Goal: Information Seeking & Learning: Check status

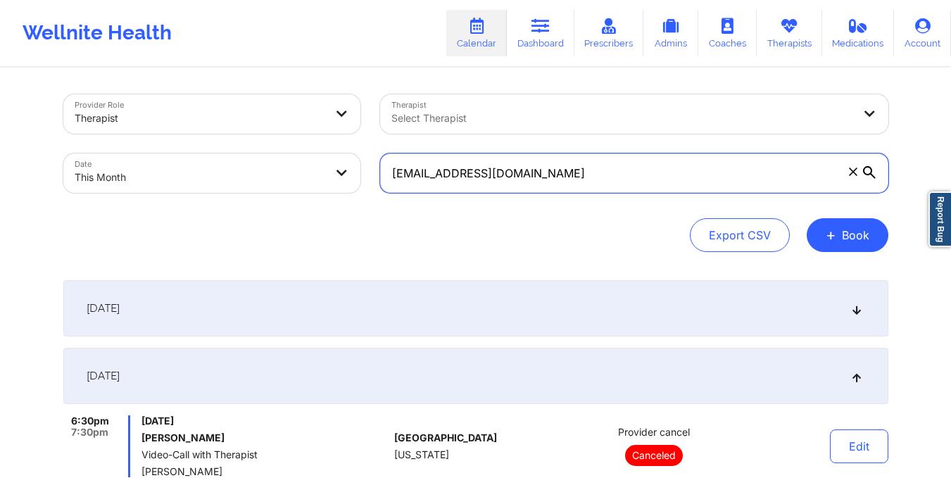
drag, startPoint x: 390, startPoint y: 173, endPoint x: 547, endPoint y: 177, distance: 157.1
click at [547, 177] on input "[EMAIL_ADDRESS][DOMAIN_NAME]" at bounding box center [634, 172] width 508 height 39
paste input "soiussophie"
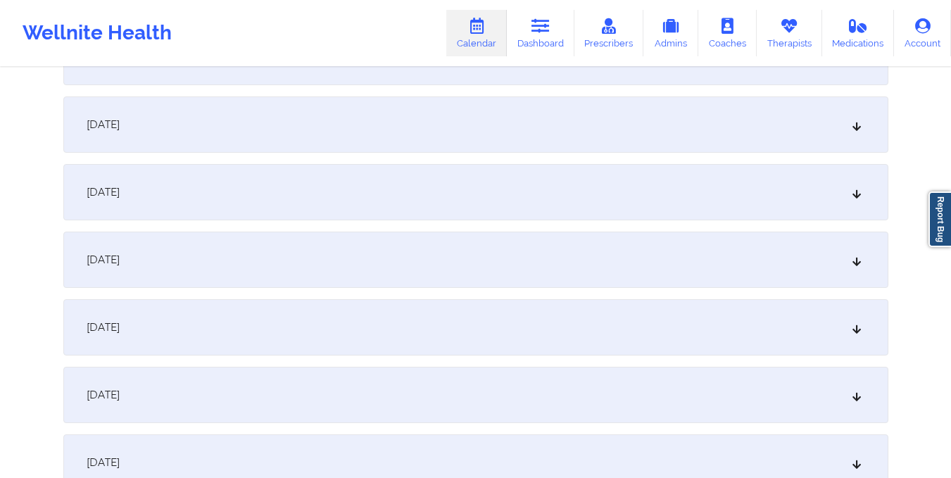
scroll to position [388, 0]
click at [482, 134] on div "[DATE]" at bounding box center [475, 123] width 825 height 56
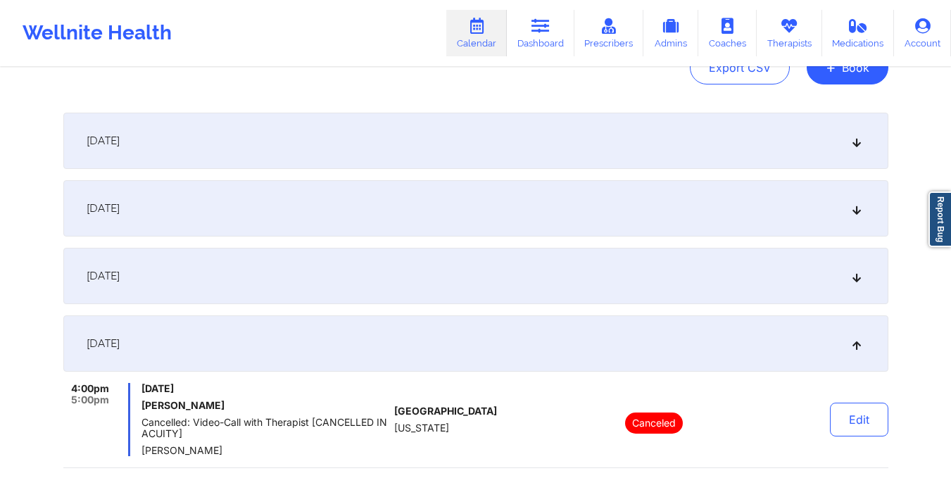
scroll to position [0, 0]
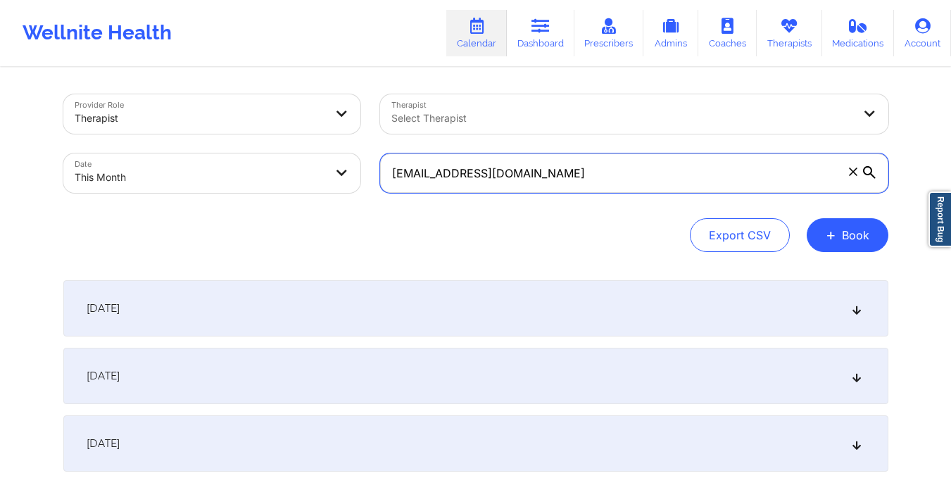
drag, startPoint x: 391, startPoint y: 178, endPoint x: 559, endPoint y: 190, distance: 168.0
click at [559, 190] on input "[EMAIL_ADDRESS][DOMAIN_NAME]" at bounding box center [634, 172] width 508 height 39
paste input "gonzalezroxi87"
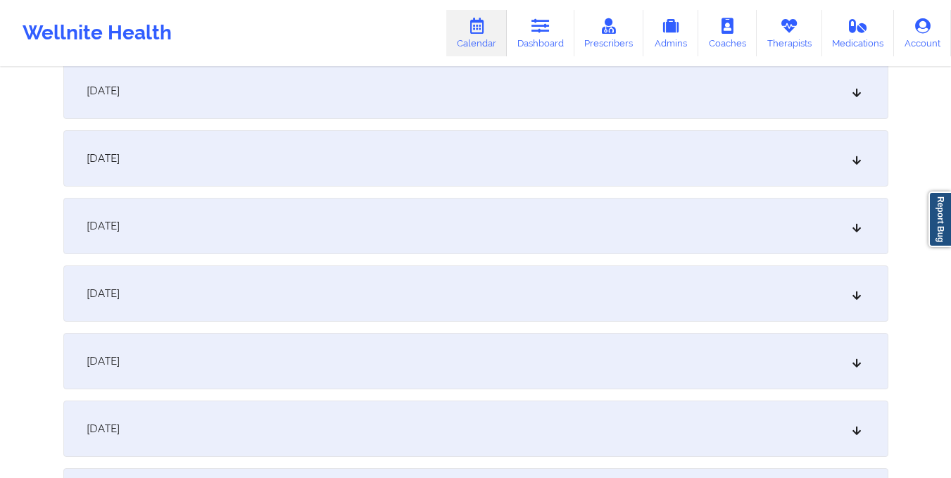
scroll to position [425, 0]
click at [415, 94] on div "[DATE]" at bounding box center [475, 86] width 825 height 56
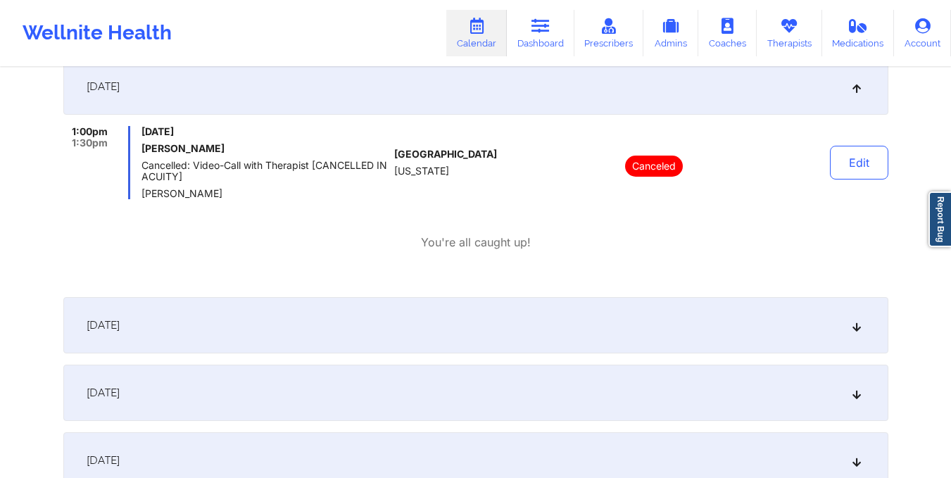
scroll to position [0, 0]
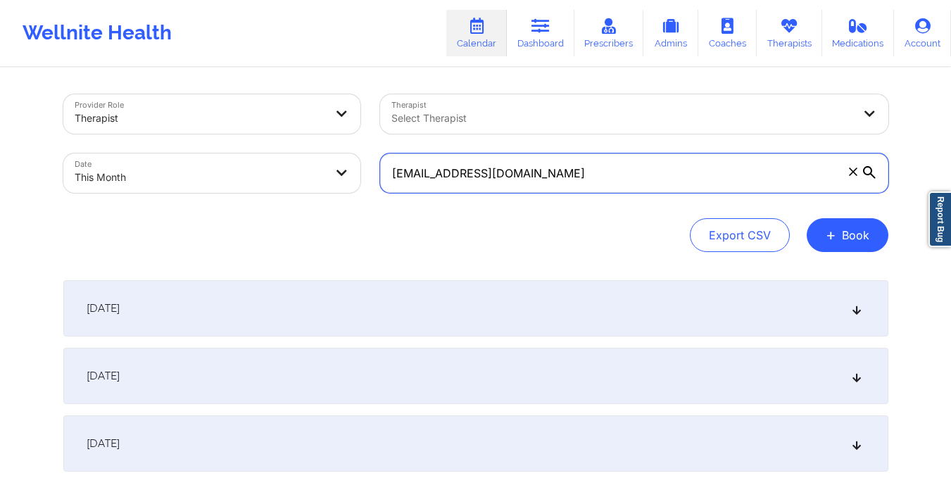
drag, startPoint x: 392, startPoint y: 173, endPoint x: 563, endPoint y: 177, distance: 170.4
click at [563, 177] on input "[EMAIL_ADDRESS][DOMAIN_NAME]" at bounding box center [634, 172] width 508 height 39
paste input "alyssa.[PERSON_NAME][DATE]"
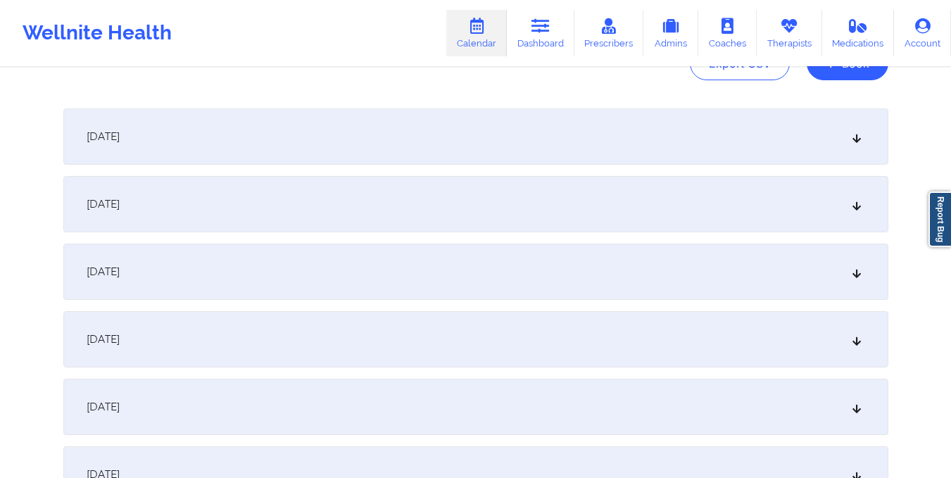
scroll to position [172, 0]
click at [471, 329] on div "[DATE]" at bounding box center [475, 338] width 825 height 56
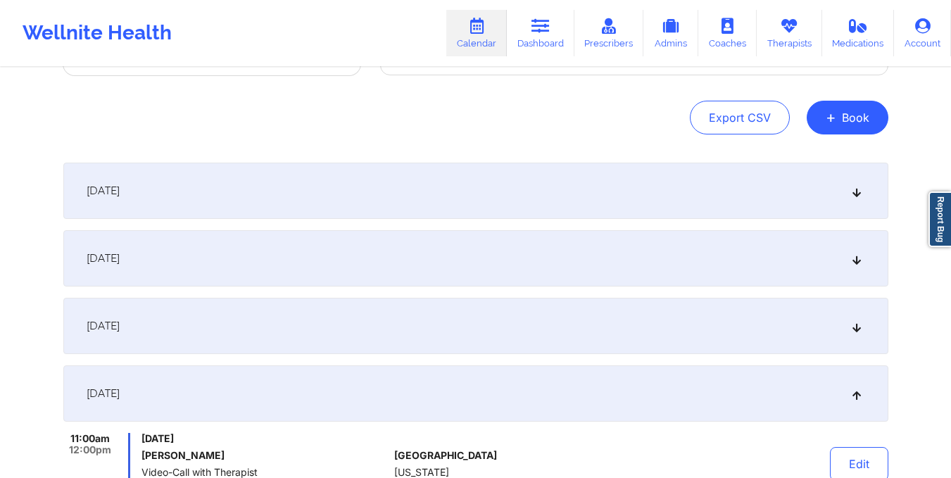
scroll to position [0, 0]
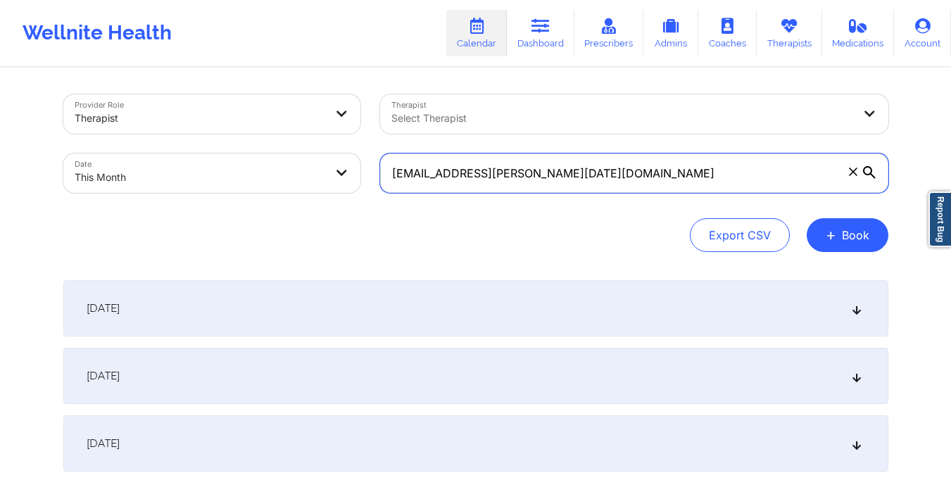
drag, startPoint x: 393, startPoint y: 172, endPoint x: 539, endPoint y: 181, distance: 146.7
click at [539, 181] on input "[EMAIL_ADDRESS][PERSON_NAME][DATE][DOMAIN_NAME]" at bounding box center [634, 172] width 508 height 39
paste input "dsalgado630"
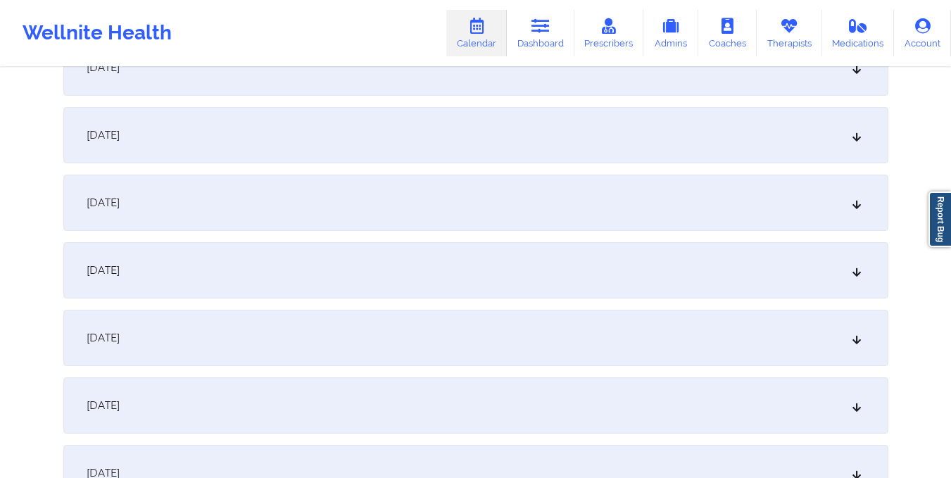
scroll to position [309, 0]
click at [481, 213] on div "[DATE]" at bounding box center [475, 202] width 825 height 56
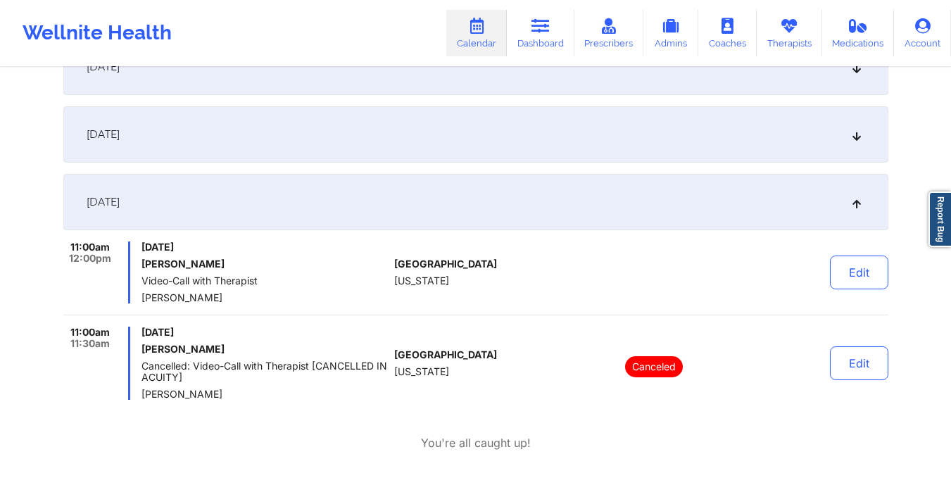
scroll to position [0, 0]
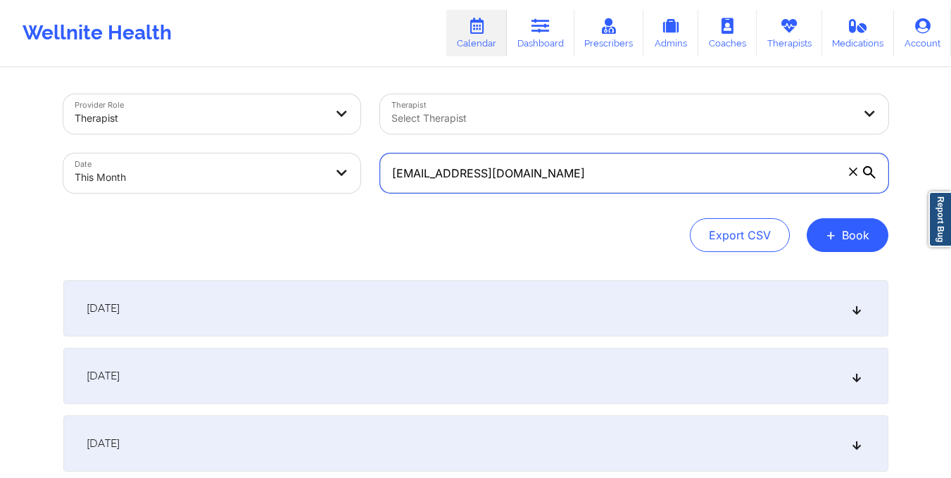
drag, startPoint x: 390, startPoint y: 167, endPoint x: 541, endPoint y: 167, distance: 150.7
click at [541, 167] on input "[EMAIL_ADDRESS][DOMAIN_NAME]" at bounding box center [634, 172] width 508 height 39
paste input "tselhatenzin78"
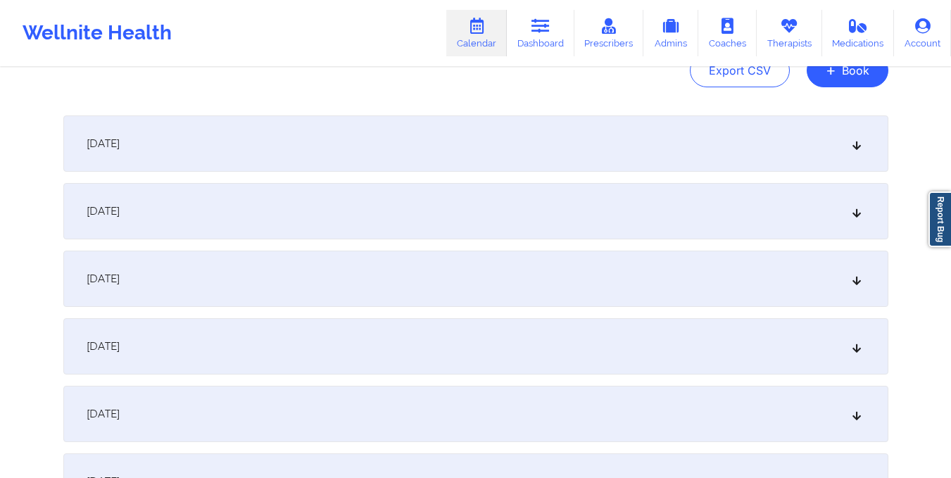
scroll to position [165, 0]
click at [528, 356] on div "[DATE]" at bounding box center [475, 346] width 825 height 56
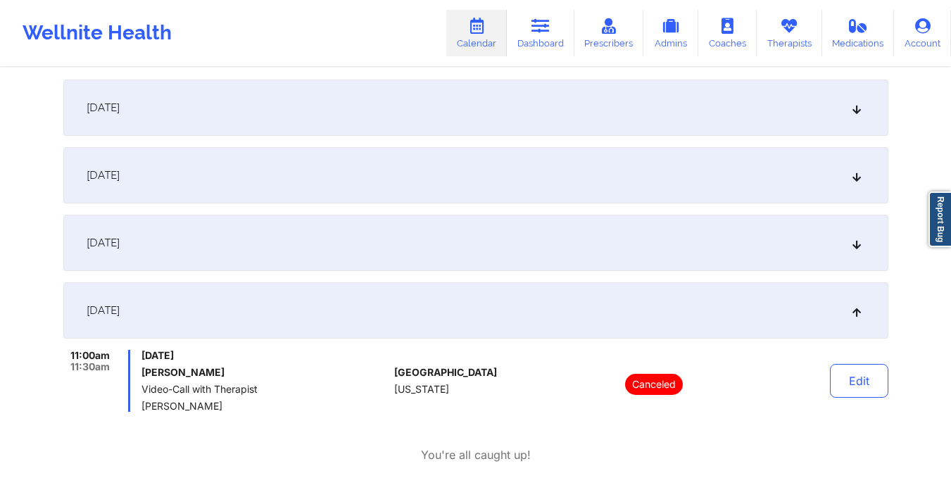
scroll to position [201, 0]
click at [375, 167] on div "[DATE]" at bounding box center [475, 174] width 825 height 56
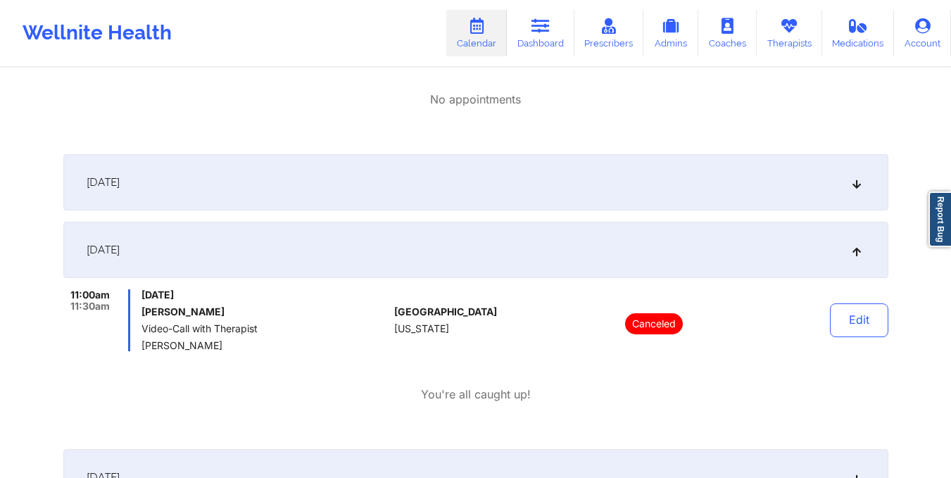
scroll to position [0, 0]
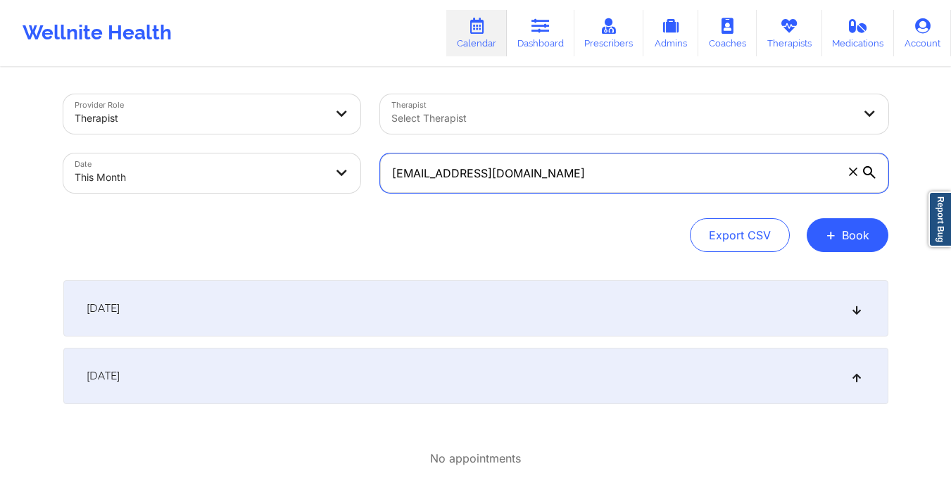
drag, startPoint x: 391, startPoint y: 178, endPoint x: 547, endPoint y: 188, distance: 155.9
click at [547, 188] on input "[EMAIL_ADDRESS][DOMAIN_NAME]" at bounding box center [634, 172] width 508 height 39
paste input "garymonches585"
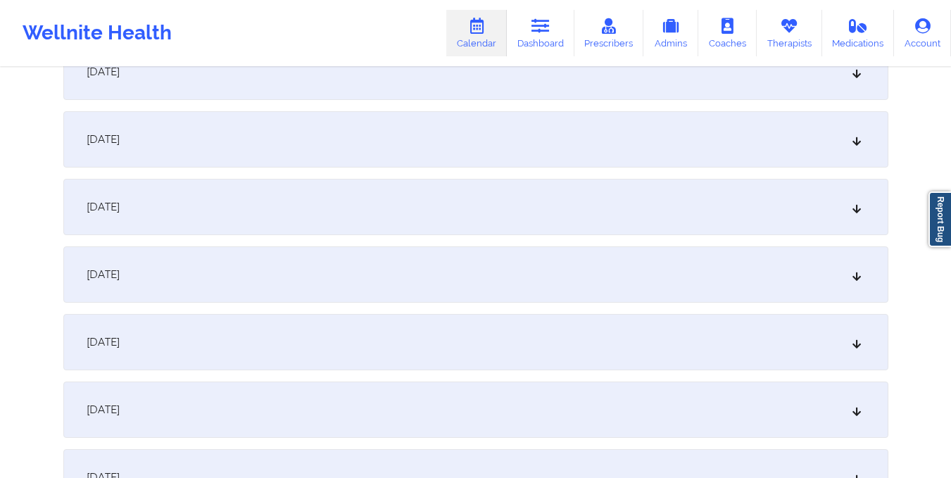
scroll to position [296, 0]
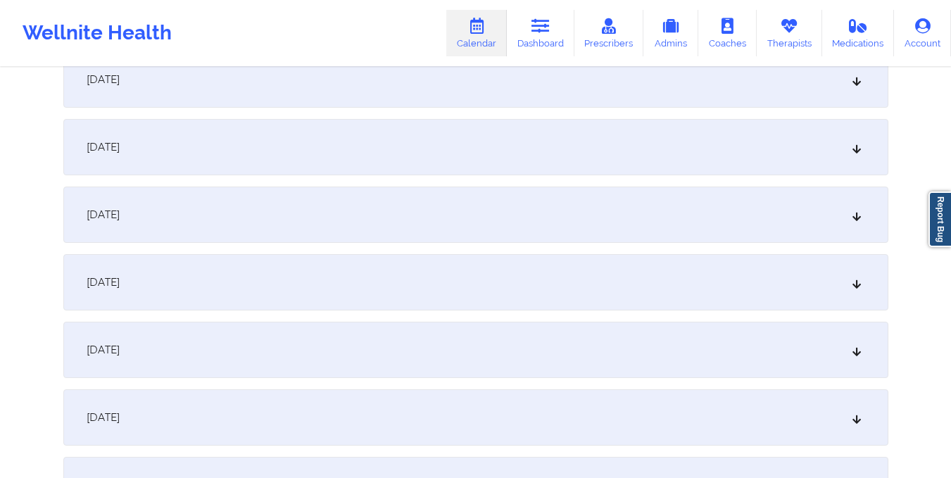
type input "[EMAIL_ADDRESS][DOMAIN_NAME]"
click at [448, 226] on div "[DATE]" at bounding box center [475, 215] width 825 height 56
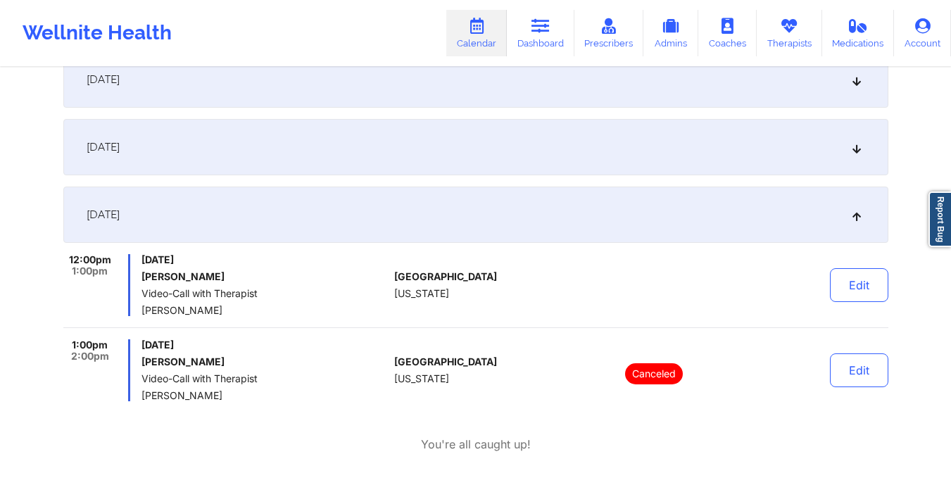
scroll to position [0, 0]
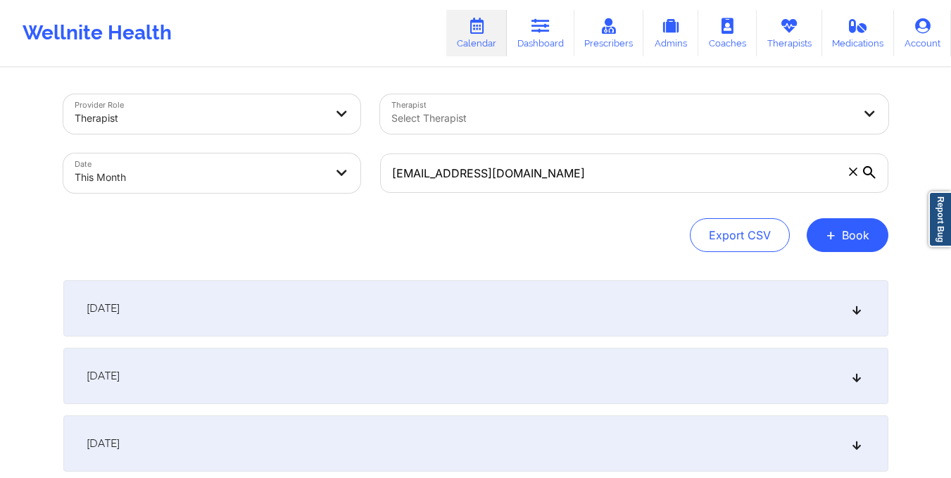
select select "2025-9"
select select "2025-10"
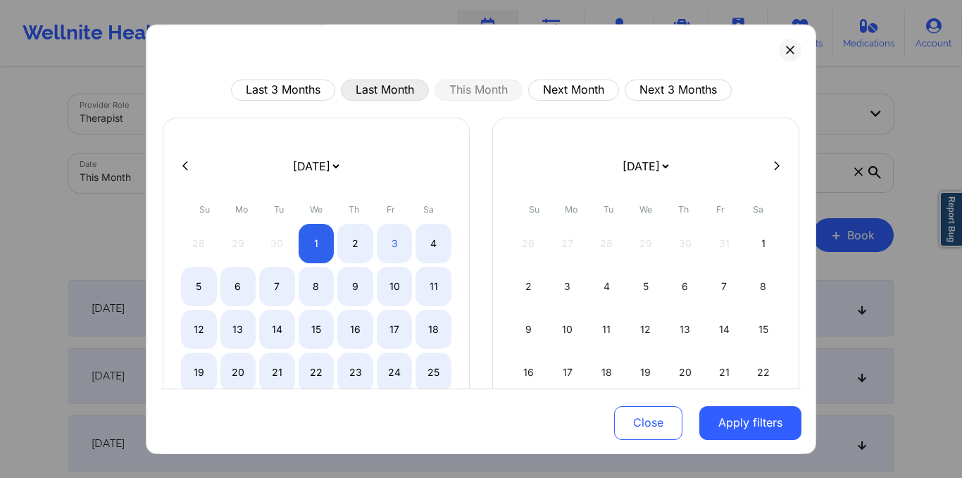
click at [377, 87] on button "Last Month" at bounding box center [385, 90] width 88 height 21
select select "2025-8"
select select "2025-9"
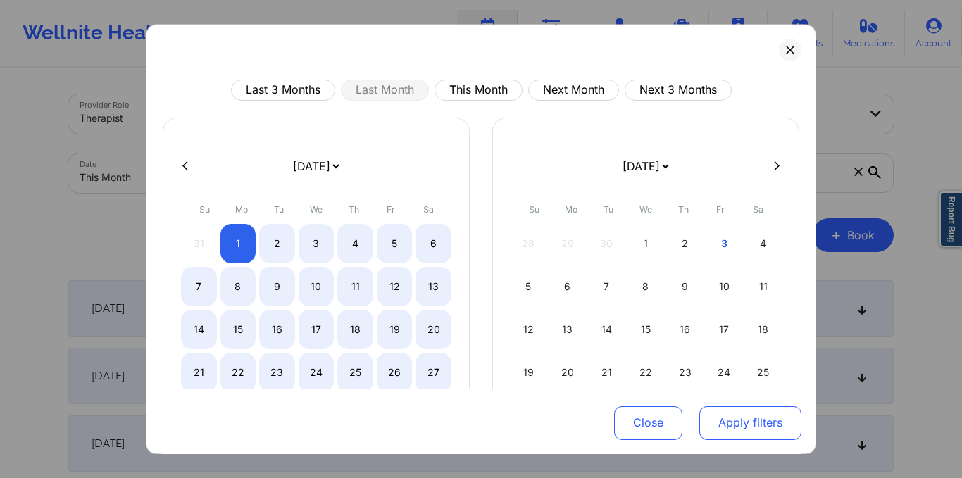
click at [743, 410] on button "Apply filters" at bounding box center [750, 423] width 102 height 34
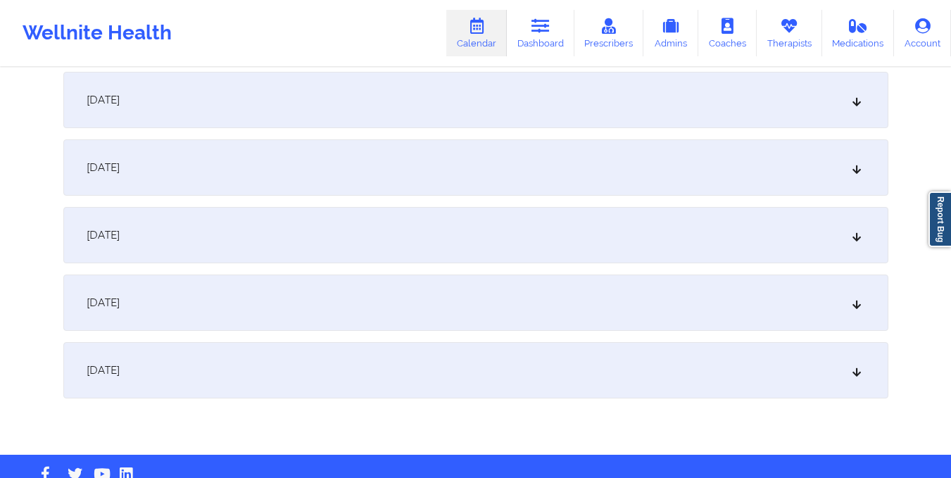
scroll to position [1933, 0]
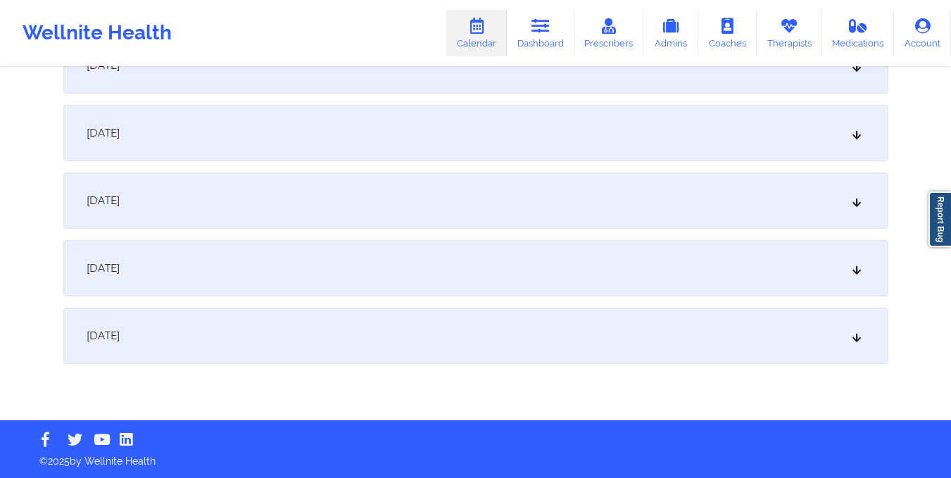
click at [485, 148] on div "[DATE]" at bounding box center [475, 133] width 825 height 56
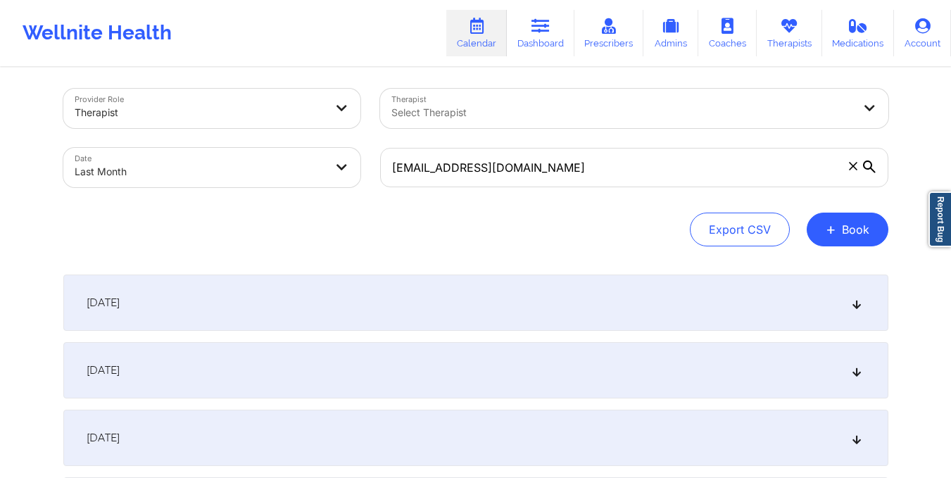
scroll to position [0, 0]
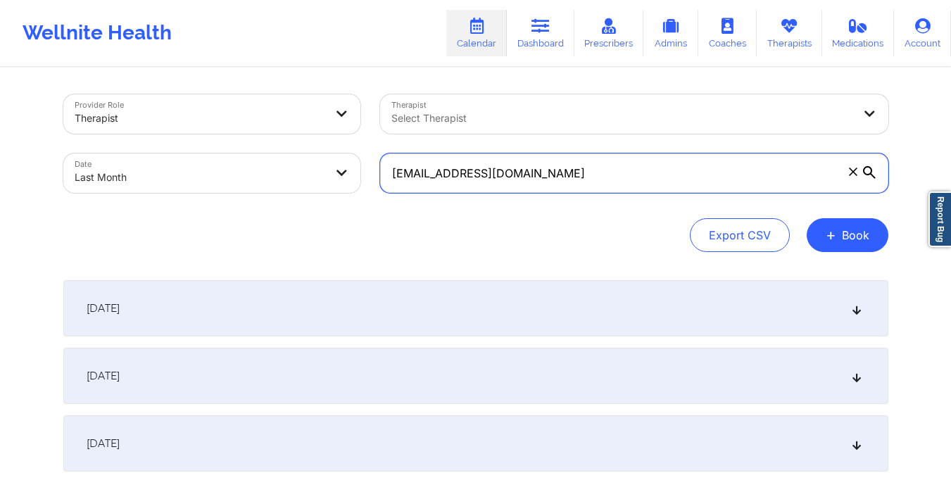
drag, startPoint x: 394, startPoint y: 175, endPoint x: 582, endPoint y: 191, distance: 188.0
click at [582, 191] on input "[EMAIL_ADDRESS][DOMAIN_NAME]" at bounding box center [634, 172] width 508 height 39
paste input "kelsey.[PERSON_NAME]@"
type input "[PERSON_NAME][EMAIL_ADDRESS][PERSON_NAME][DOMAIN_NAME]"
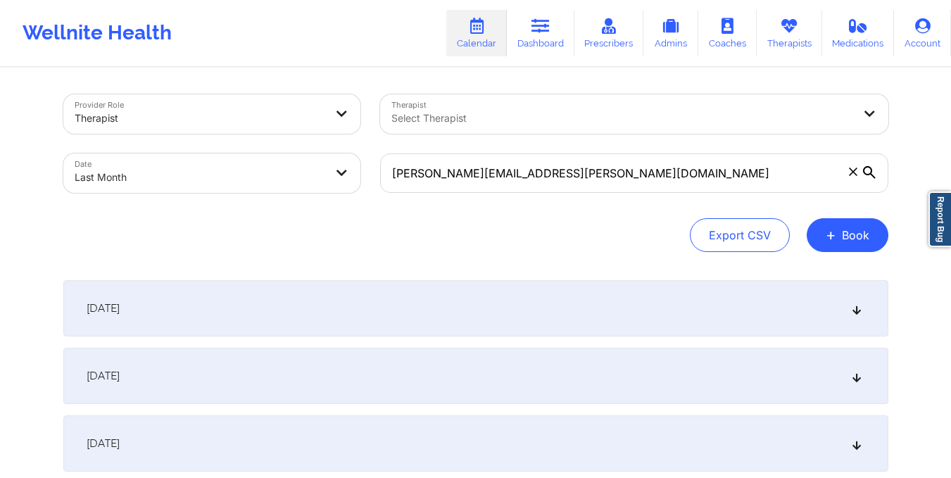
select select "2025-8"
select select "2025-9"
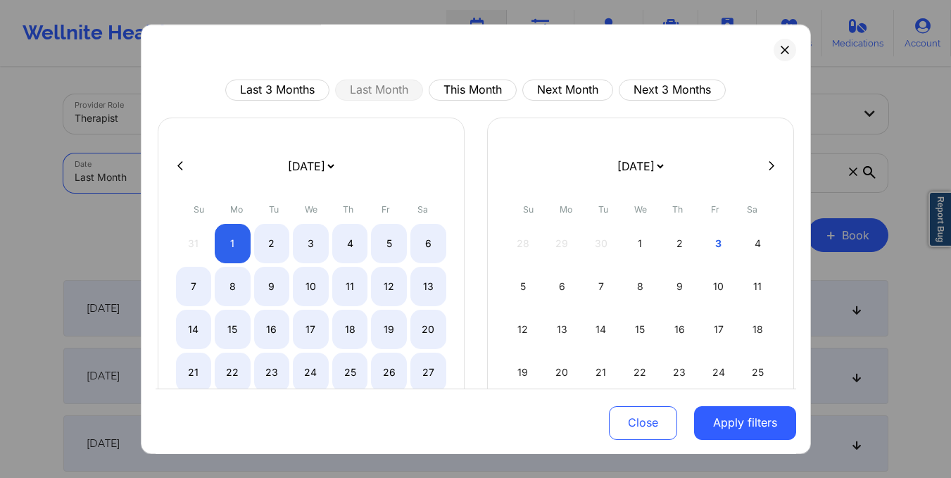
click at [310, 175] on body "Wellnite Health Calendar Dashboard Prescribers Admins Coaches Therapists Medica…" at bounding box center [475, 239] width 951 height 478
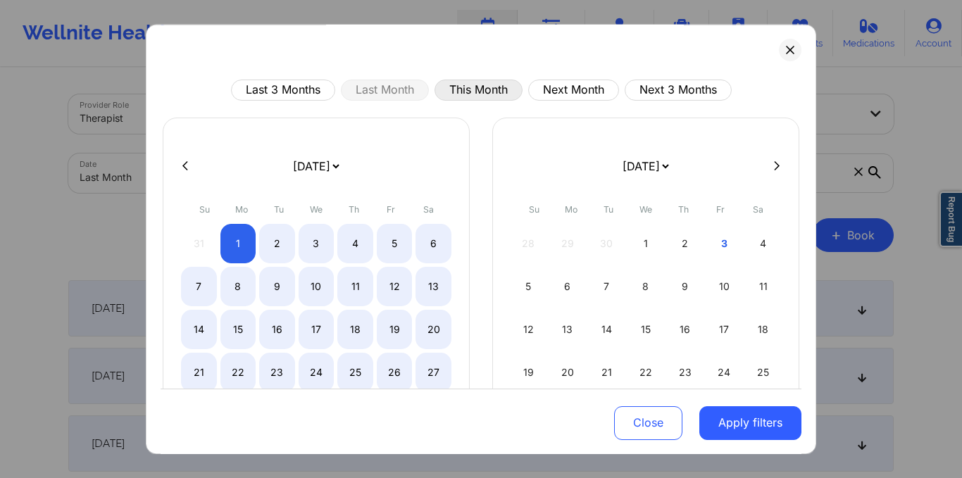
click at [477, 84] on button "This Month" at bounding box center [478, 90] width 88 height 21
select select "2025-9"
select select "2025-10"
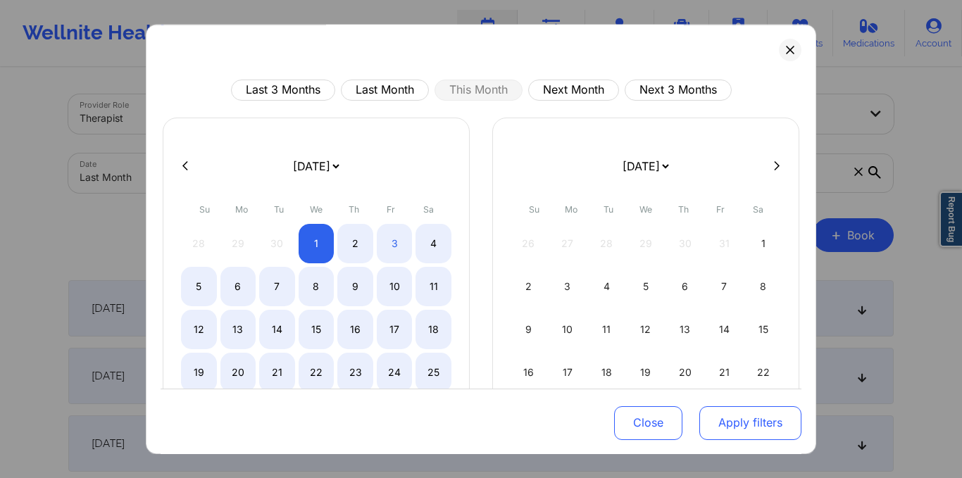
click at [731, 423] on button "Apply filters" at bounding box center [750, 423] width 102 height 34
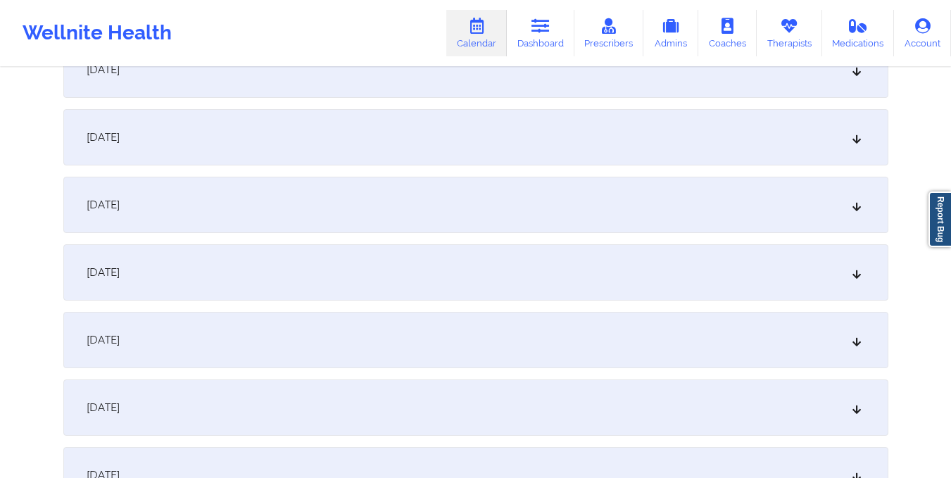
scroll to position [245, 0]
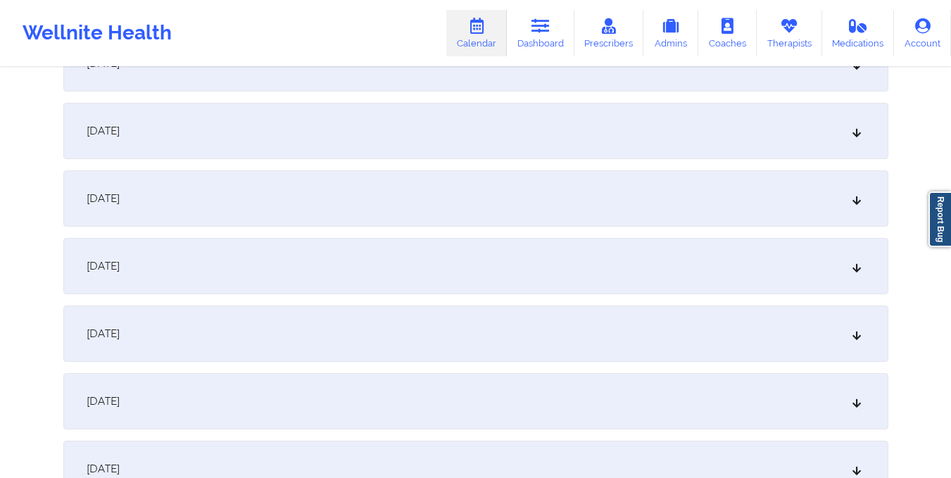
click at [536, 270] on div "[DATE]" at bounding box center [475, 266] width 825 height 56
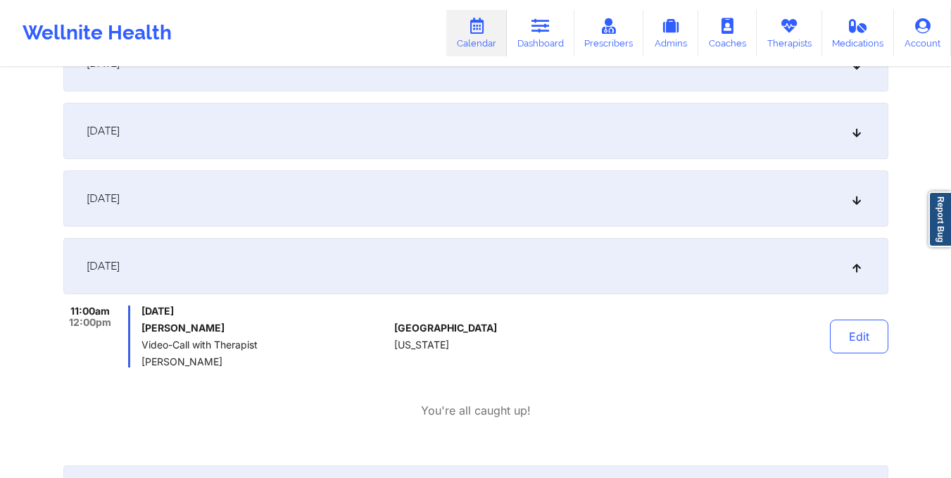
scroll to position [0, 0]
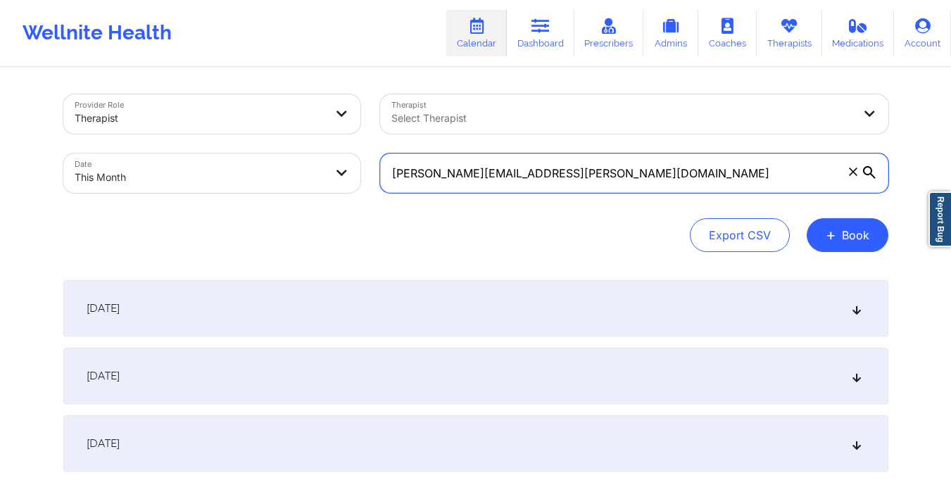
drag, startPoint x: 391, startPoint y: 172, endPoint x: 546, endPoint y: 180, distance: 155.1
click at [546, 180] on input "[PERSON_NAME][EMAIL_ADDRESS][PERSON_NAME][DOMAIN_NAME]" at bounding box center [634, 172] width 508 height 39
paste input "Nicholasfarrington@g"
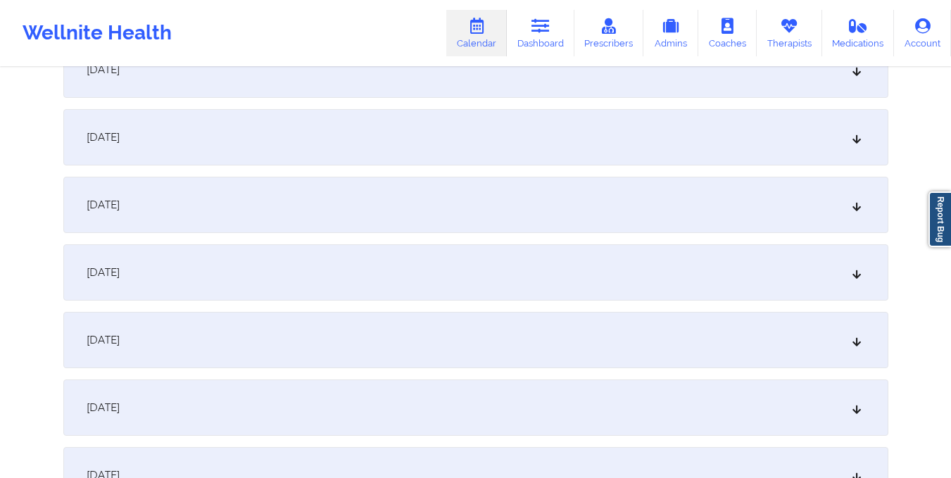
scroll to position [253, 0]
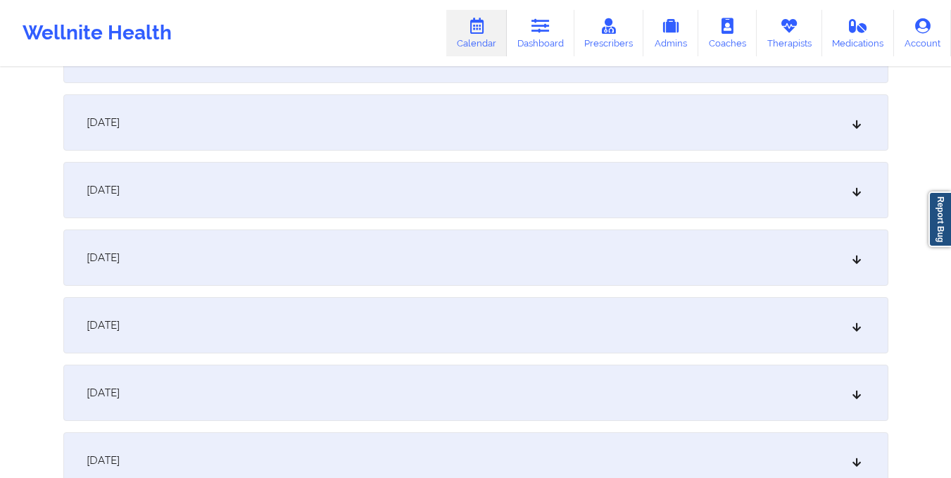
click at [434, 256] on div "[DATE]" at bounding box center [475, 258] width 825 height 56
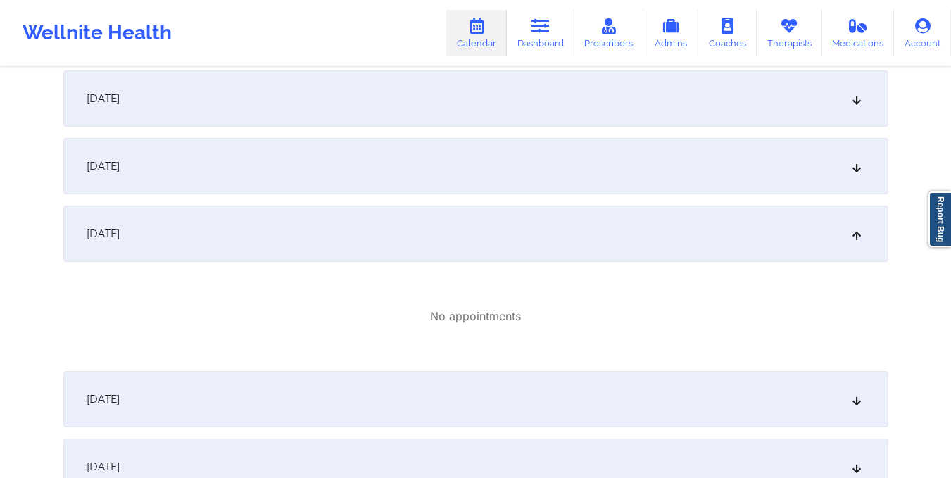
scroll to position [0, 0]
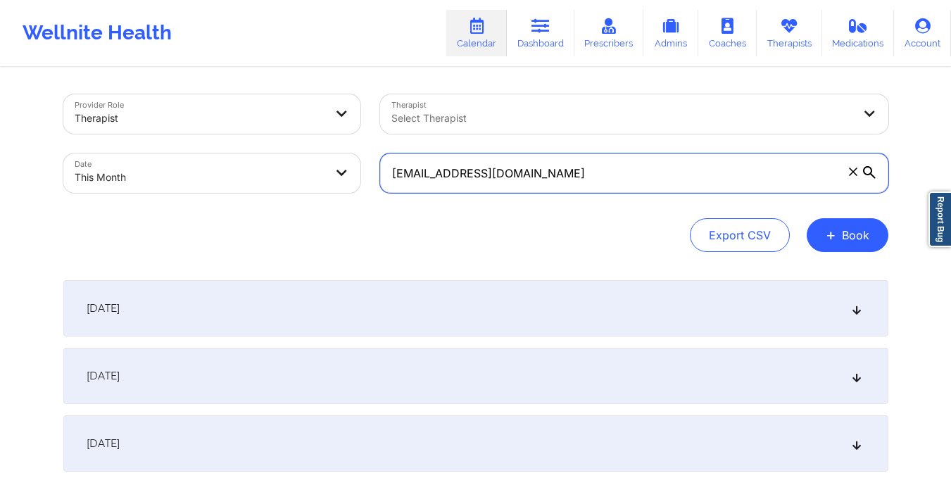
drag, startPoint x: 394, startPoint y: 175, endPoint x: 591, endPoint y: 180, distance: 197.2
click at [591, 180] on input "[EMAIL_ADDRESS][DOMAIN_NAME]" at bounding box center [634, 172] width 508 height 39
paste input "[EMAIL_ADDRESS]"
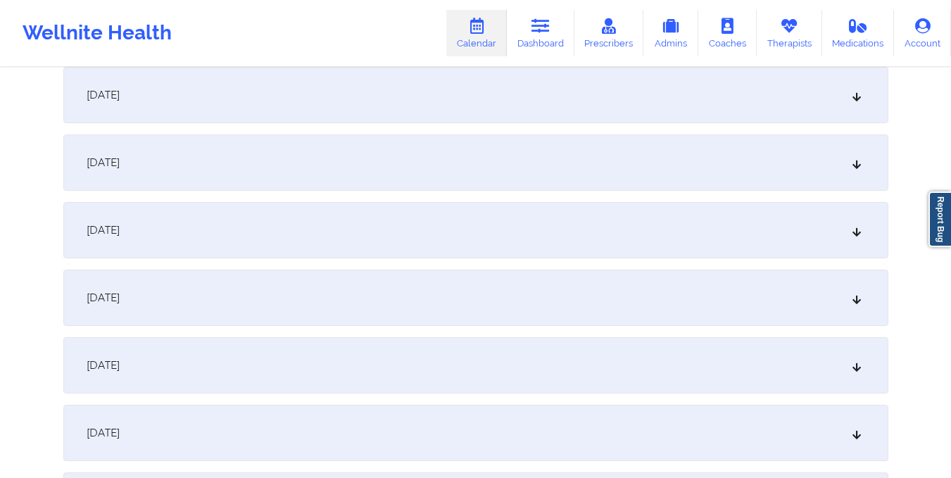
scroll to position [247, 0]
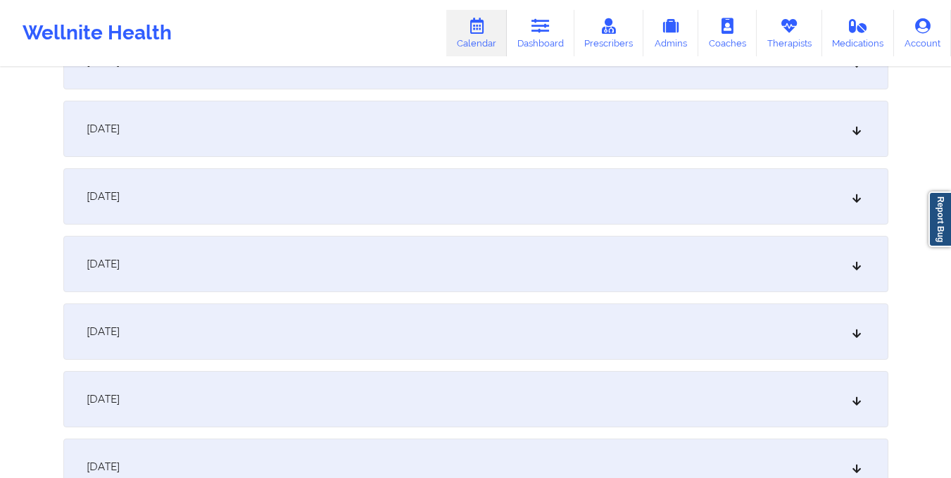
click at [447, 272] on div "[DATE]" at bounding box center [475, 264] width 825 height 56
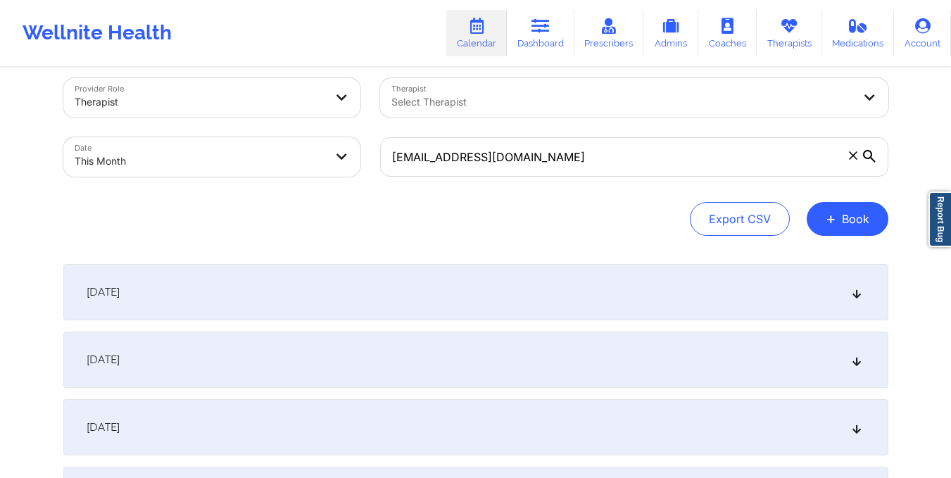
scroll to position [52, 0]
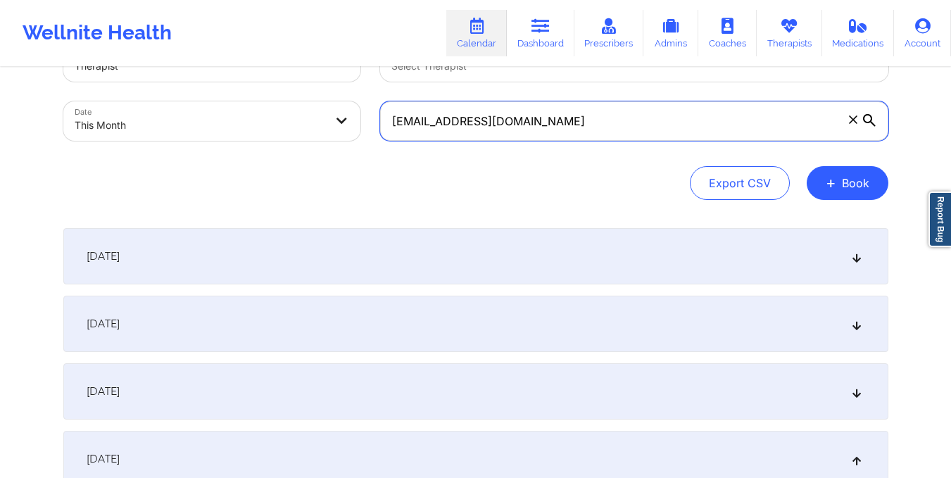
drag, startPoint x: 391, startPoint y: 124, endPoint x: 531, endPoint y: 127, distance: 140.1
click at [531, 127] on input "[EMAIL_ADDRESS][DOMAIN_NAME]" at bounding box center [634, 120] width 508 height 39
paste input "[EMAIL_ADDRESS][DOMAIN_NAME]"
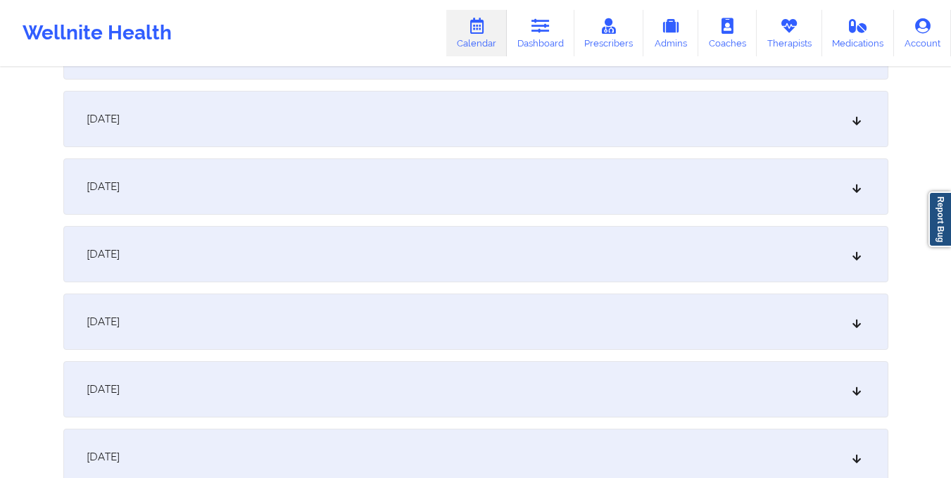
scroll to position [260, 0]
click at [484, 249] on div "[DATE]" at bounding box center [475, 250] width 825 height 56
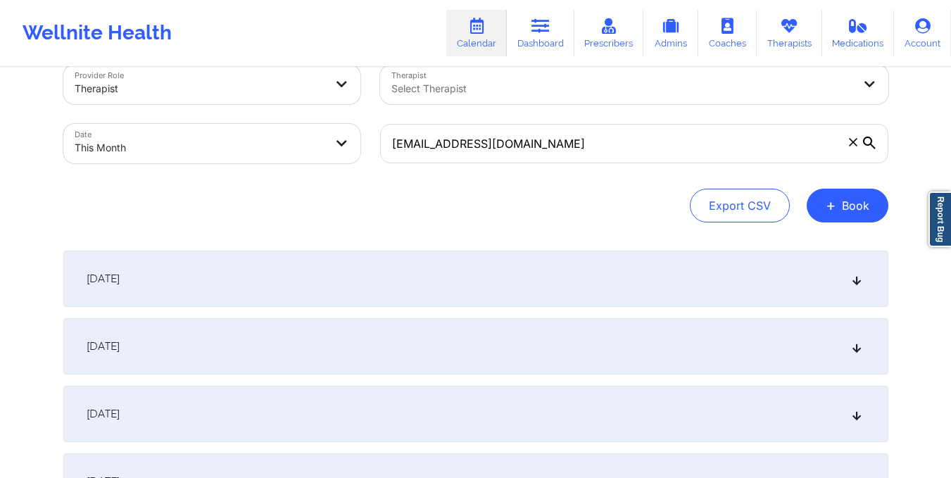
scroll to position [29, 0]
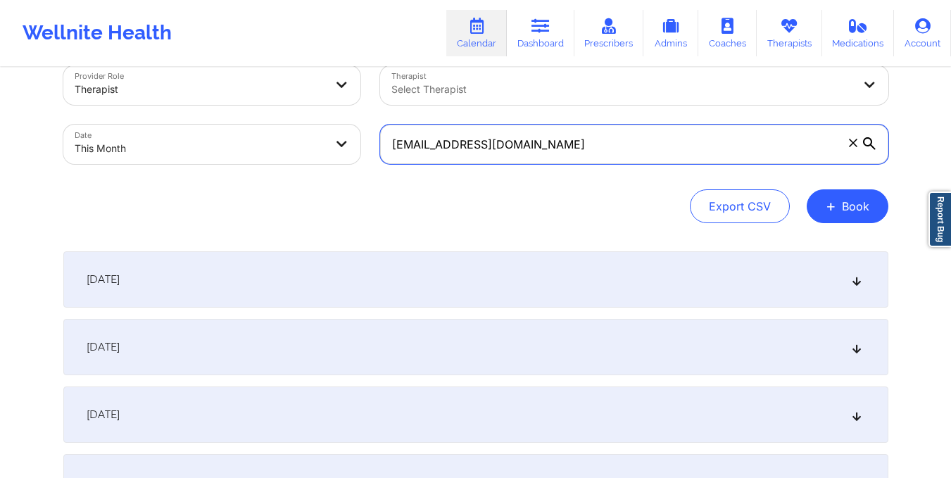
drag, startPoint x: 394, startPoint y: 146, endPoint x: 555, endPoint y: 168, distance: 163.5
click at [555, 168] on div "[EMAIL_ADDRESS][DOMAIN_NAME]" at bounding box center [634, 144] width 528 height 59
paste input "[EMAIL_ADDRESS]"
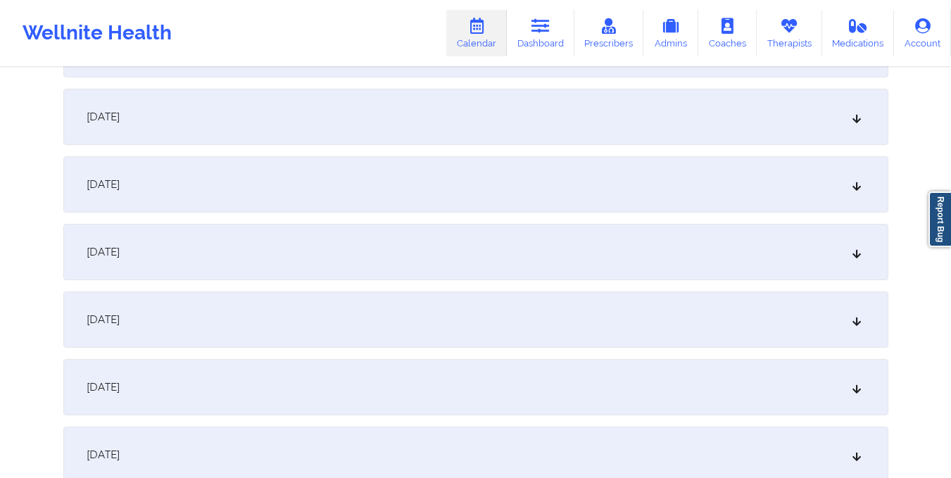
scroll to position [260, 0]
click at [439, 244] on div "[DATE]" at bounding box center [475, 251] width 825 height 56
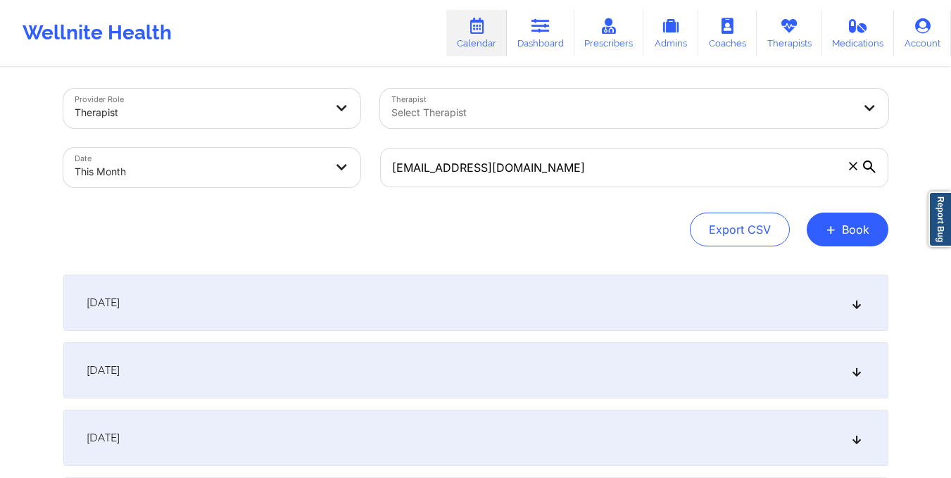
scroll to position [0, 0]
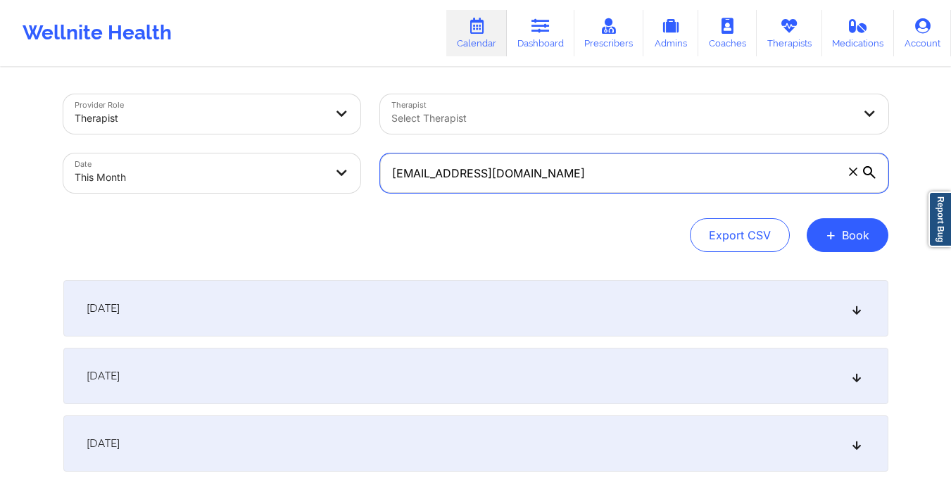
drag, startPoint x: 391, startPoint y: 177, endPoint x: 520, endPoint y: 180, distance: 128.9
click at [520, 180] on input "[EMAIL_ADDRESS][DOMAIN_NAME]" at bounding box center [634, 172] width 508 height 39
paste input "[EMAIL_ADDRESS]"
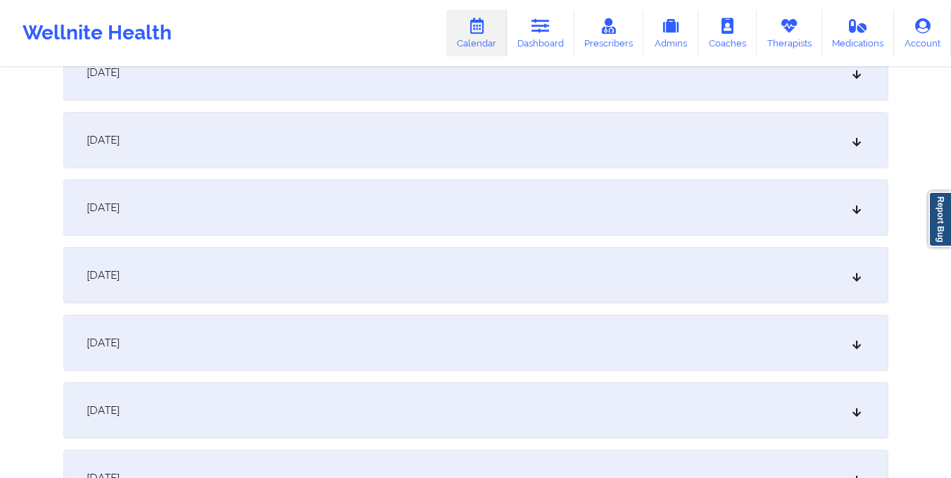
scroll to position [393, 0]
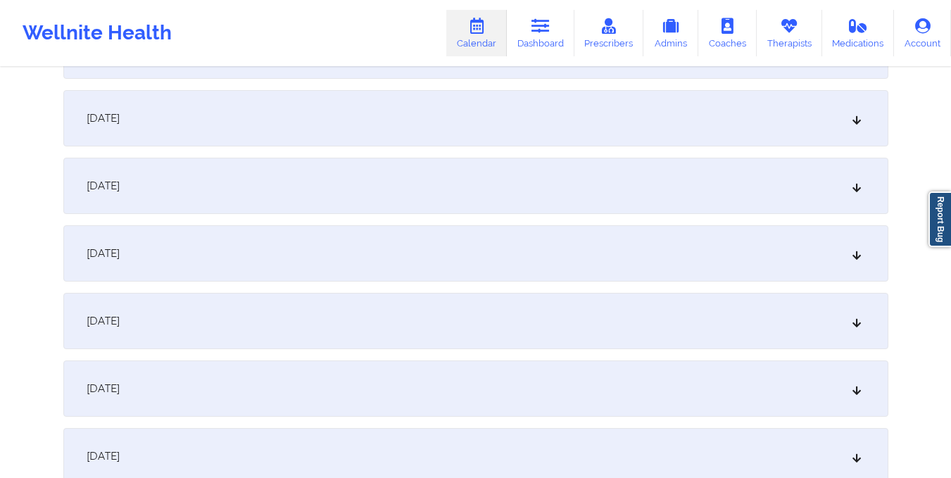
click at [443, 118] on div "[DATE]" at bounding box center [475, 118] width 825 height 56
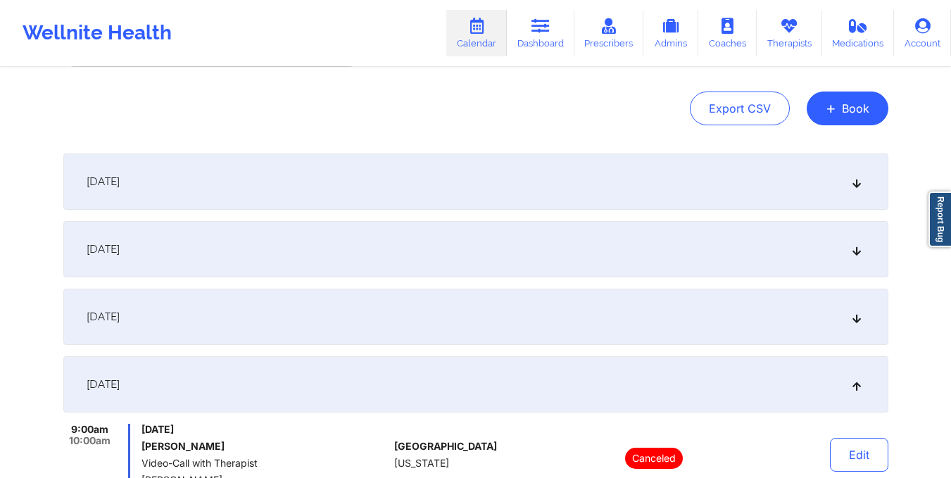
scroll to position [0, 0]
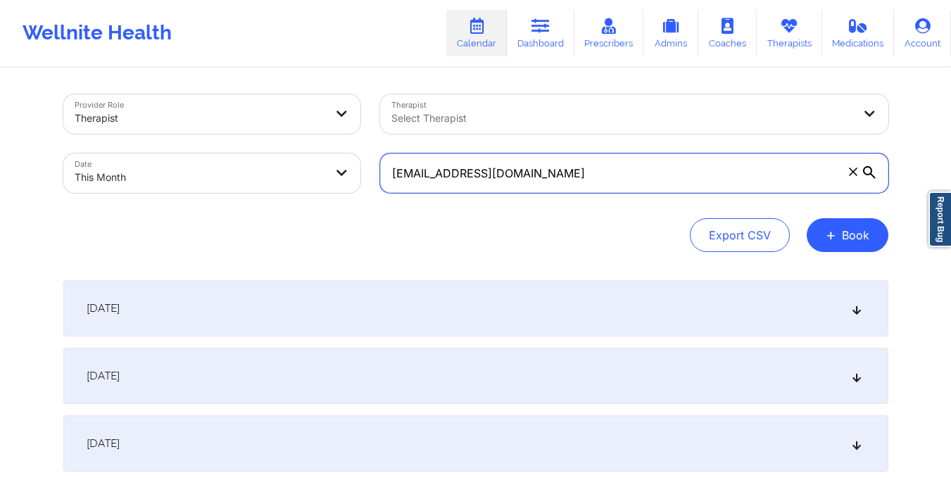
drag, startPoint x: 390, startPoint y: 176, endPoint x: 573, endPoint y: 172, distance: 183.1
click at [573, 172] on input "[EMAIL_ADDRESS][DOMAIN_NAME]" at bounding box center [634, 172] width 508 height 39
paste input "[EMAIL_ADDRESS][DOMAIN_NAME]"
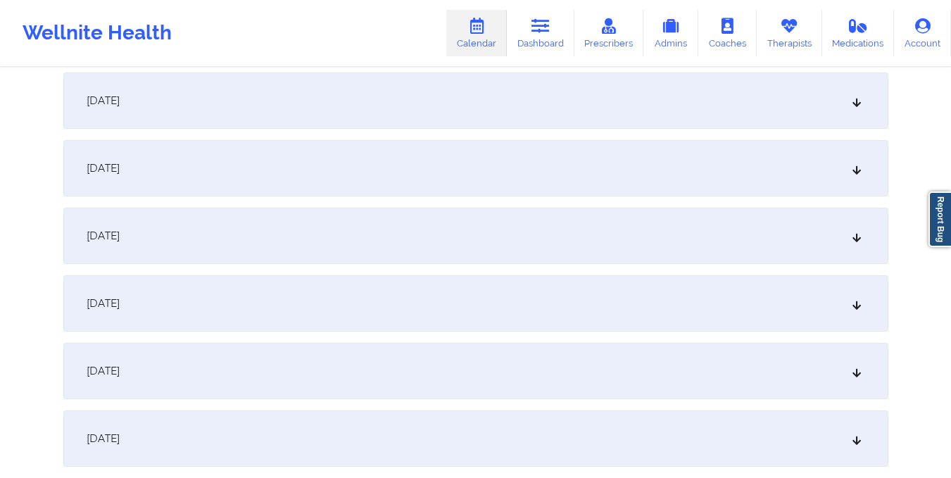
scroll to position [391, 0]
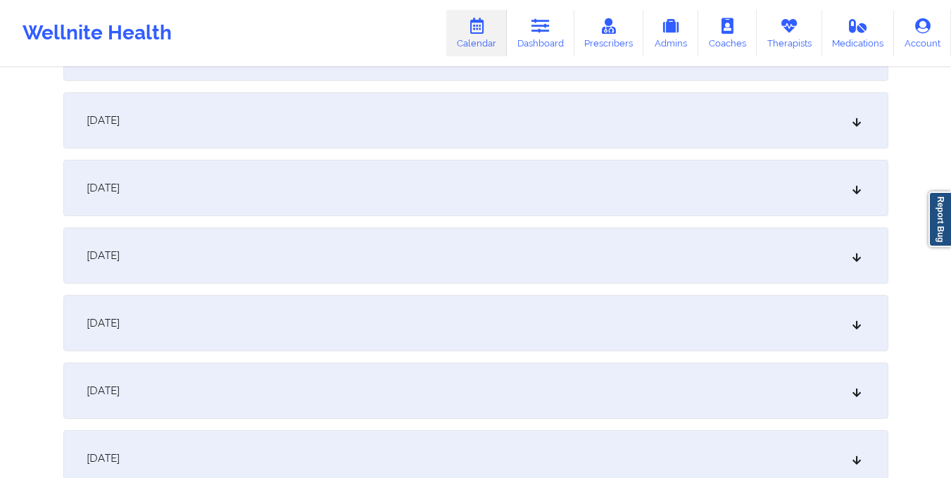
click at [477, 123] on div "[DATE]" at bounding box center [475, 120] width 825 height 56
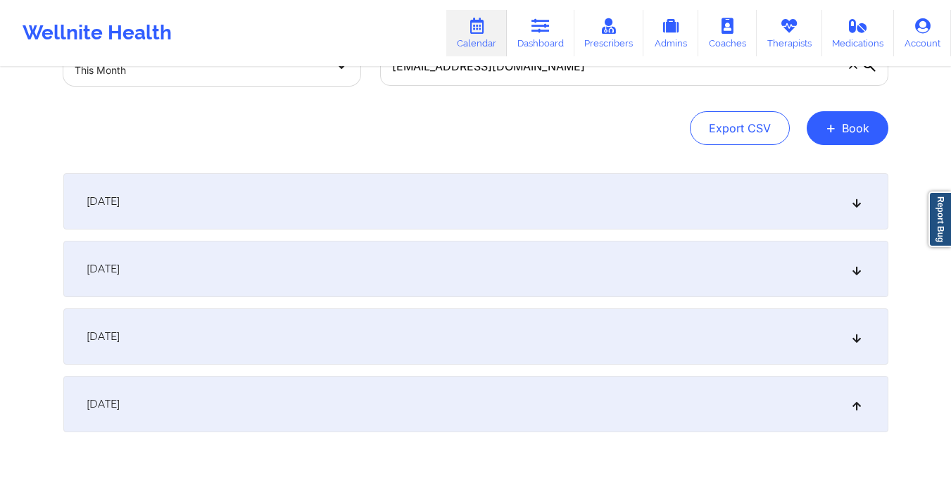
scroll to position [0, 0]
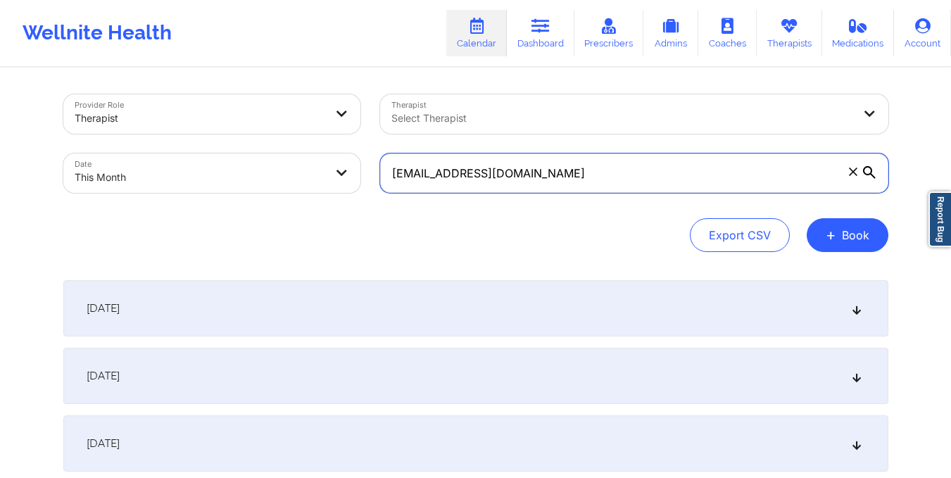
drag, startPoint x: 394, startPoint y: 170, endPoint x: 581, endPoint y: 187, distance: 187.3
click at [581, 187] on input "[EMAIL_ADDRESS][DOMAIN_NAME]" at bounding box center [634, 172] width 508 height 39
paste input "[EMAIL_ADDRESS][DOMAIN_NAME]"
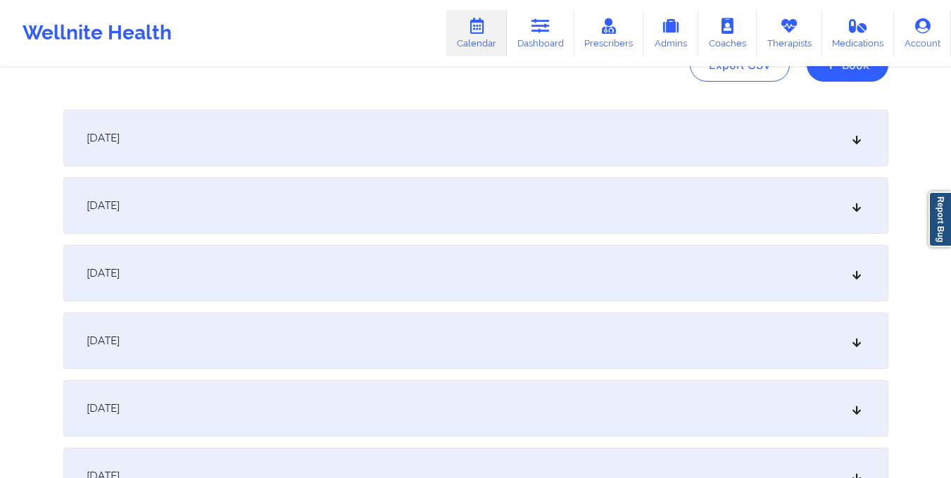
scroll to position [182, 0]
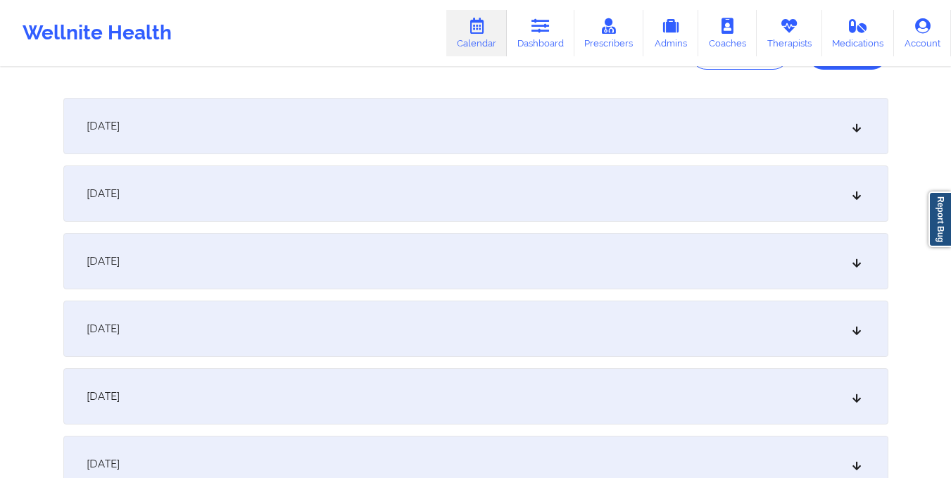
click at [529, 334] on div "[DATE]" at bounding box center [475, 329] width 825 height 56
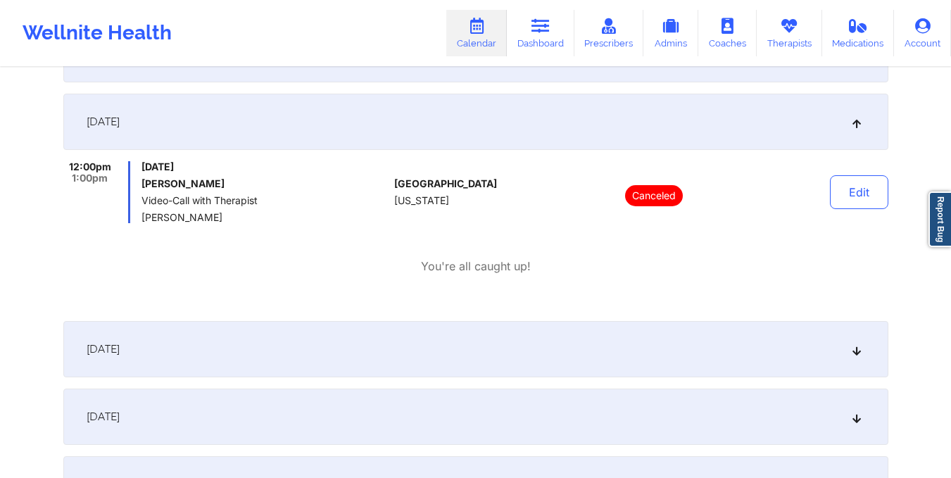
scroll to position [0, 0]
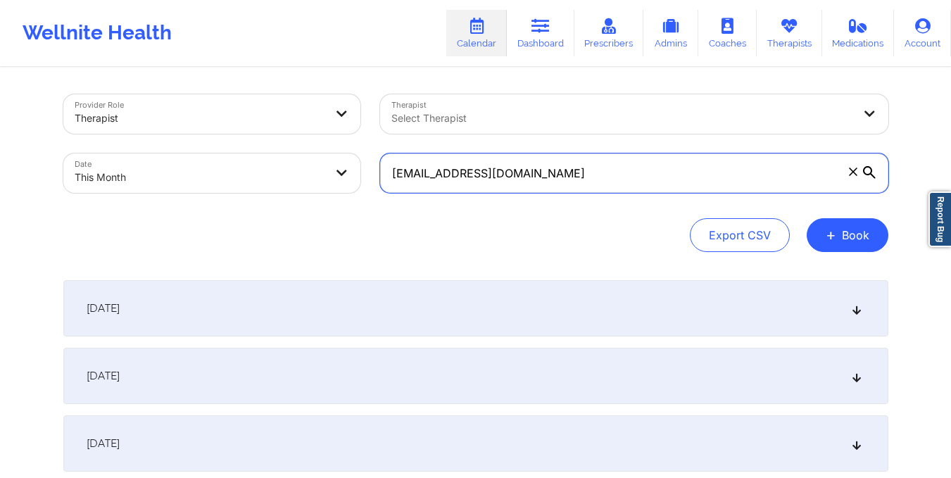
drag, startPoint x: 394, startPoint y: 180, endPoint x: 589, endPoint y: 221, distance: 200.1
click at [589, 221] on div "Provider Role Therapist Therapist Select Therapist Date This Month [EMAIL_ADDRE…" at bounding box center [475, 173] width 825 height 158
paste input "[EMAIL_ADDRESS]"
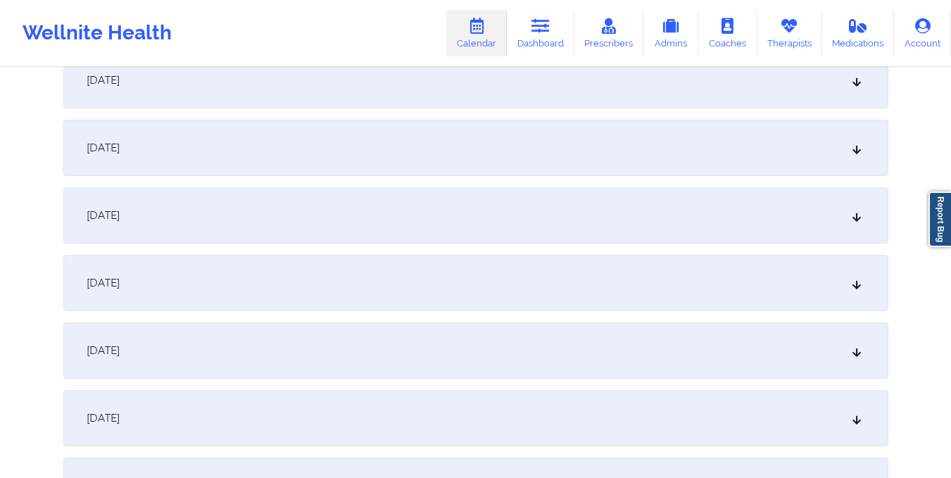
scroll to position [296, 0]
click at [544, 214] on div "[DATE]" at bounding box center [475, 215] width 825 height 56
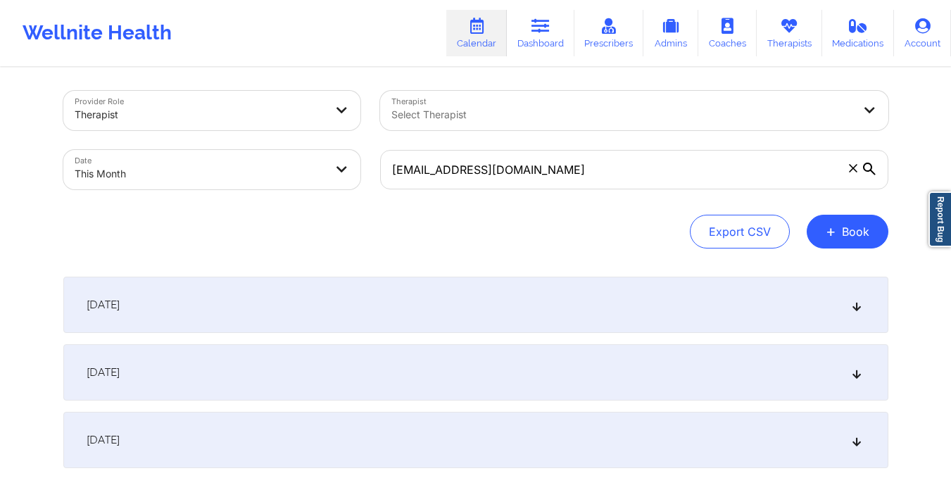
scroll to position [0, 0]
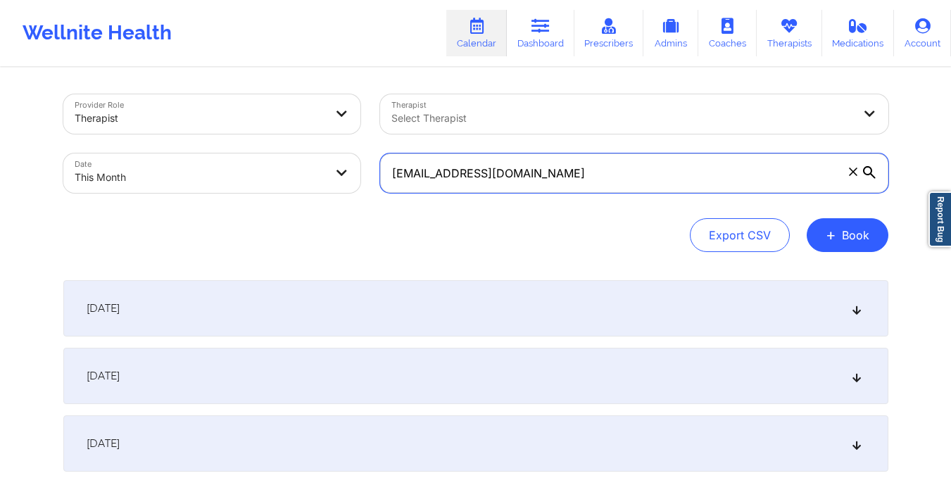
drag, startPoint x: 393, startPoint y: 180, endPoint x: 547, endPoint y: 189, distance: 154.4
click at [547, 189] on input "[EMAIL_ADDRESS][DOMAIN_NAME]" at bounding box center [634, 172] width 508 height 39
paste input "dancerdak"
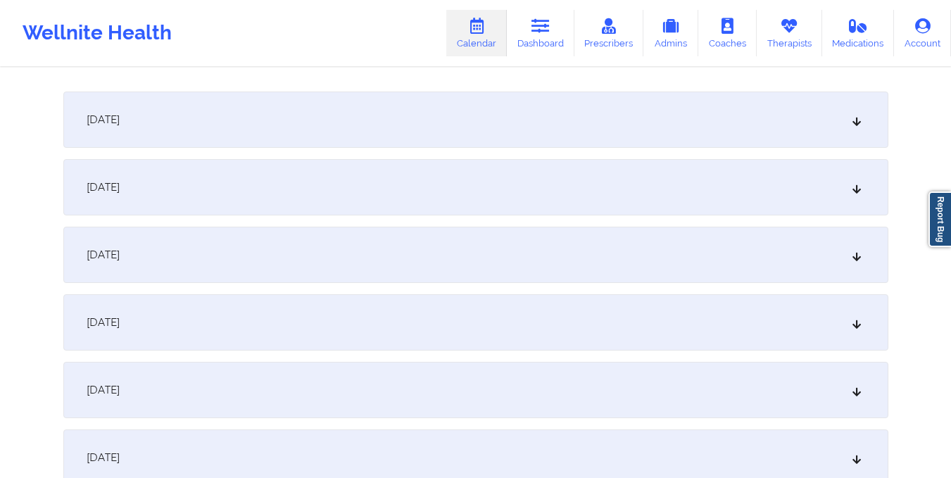
scroll to position [203, 0]
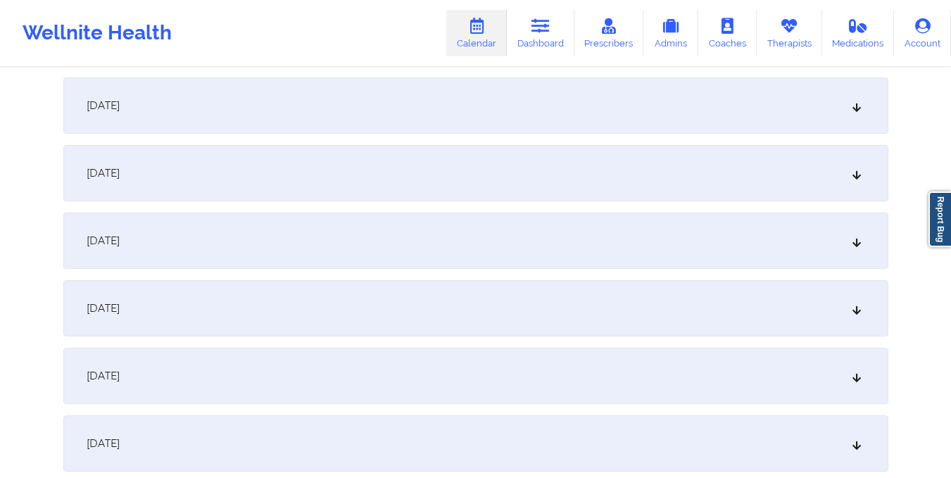
click at [414, 310] on div "[DATE]" at bounding box center [475, 308] width 825 height 56
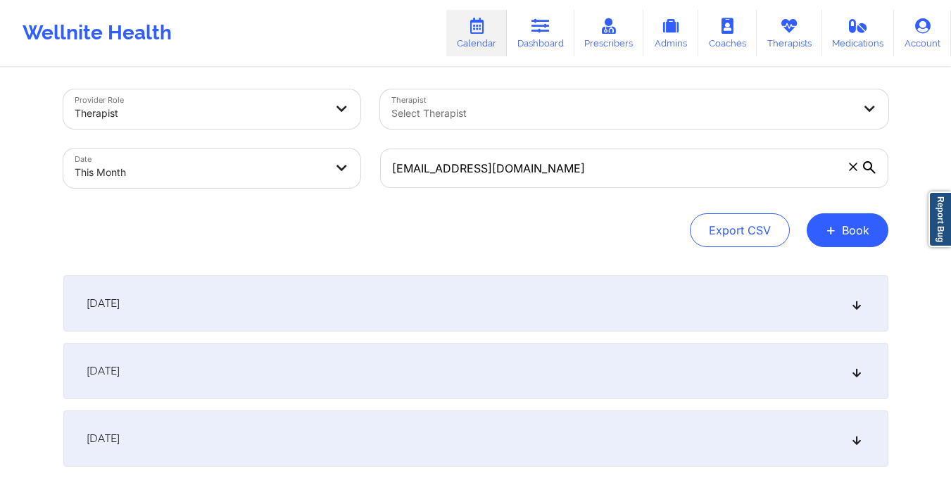
scroll to position [0, 0]
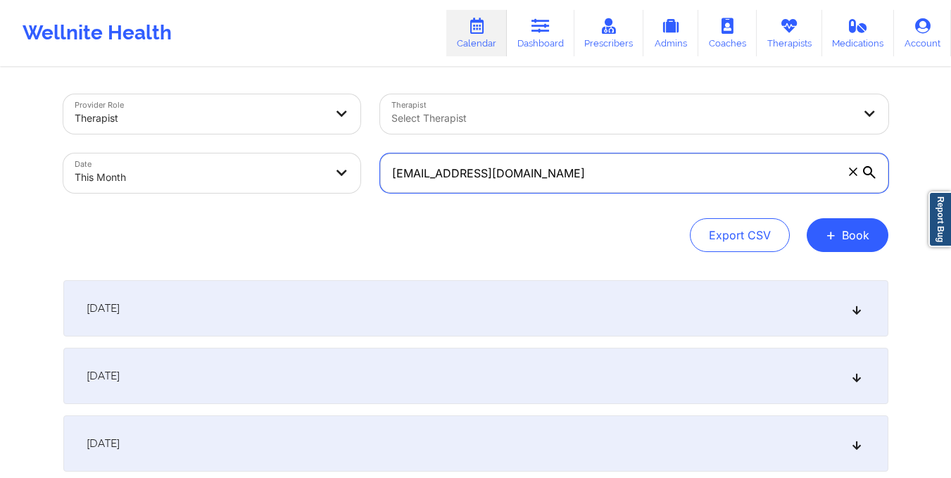
drag, startPoint x: 392, startPoint y: 180, endPoint x: 530, endPoint y: 179, distance: 138.0
click at [530, 179] on input "[EMAIL_ADDRESS][DOMAIN_NAME]" at bounding box center [634, 172] width 508 height 39
paste input "[PERSON_NAME].lagrange"
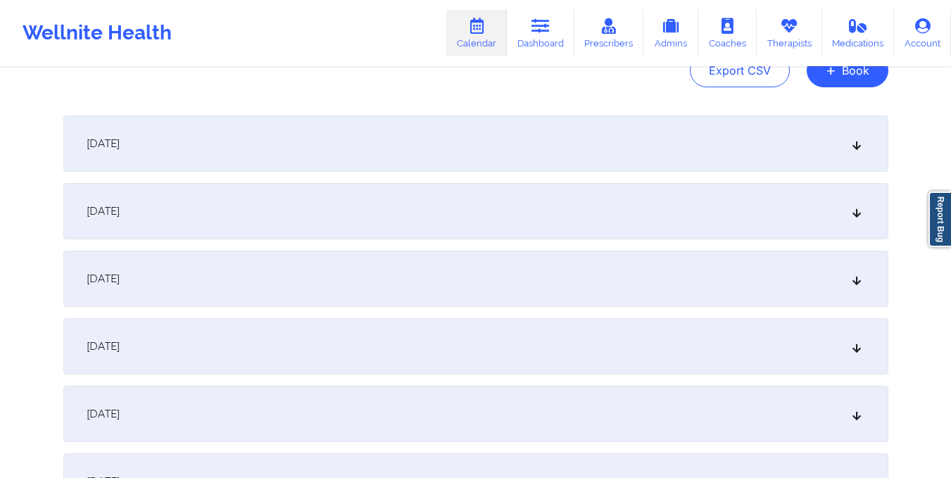
scroll to position [166, 0]
click at [416, 354] on div "[DATE]" at bounding box center [475, 345] width 825 height 56
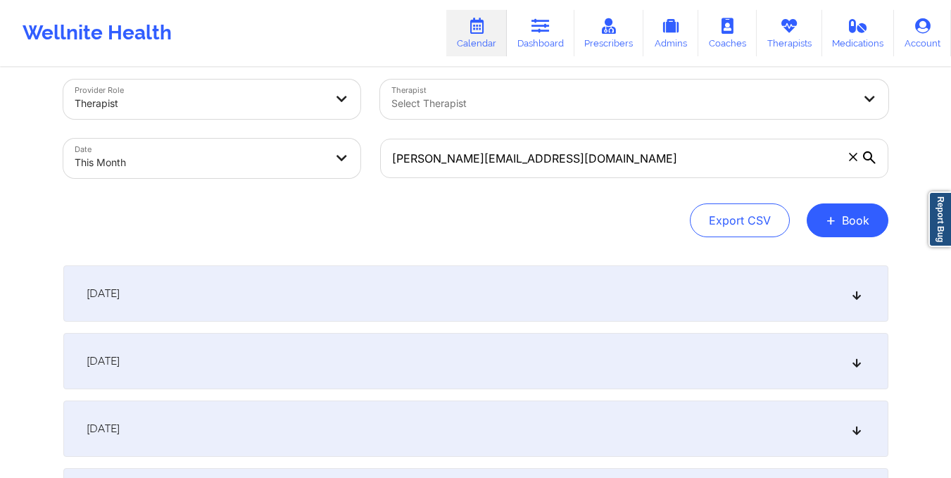
scroll to position [0, 0]
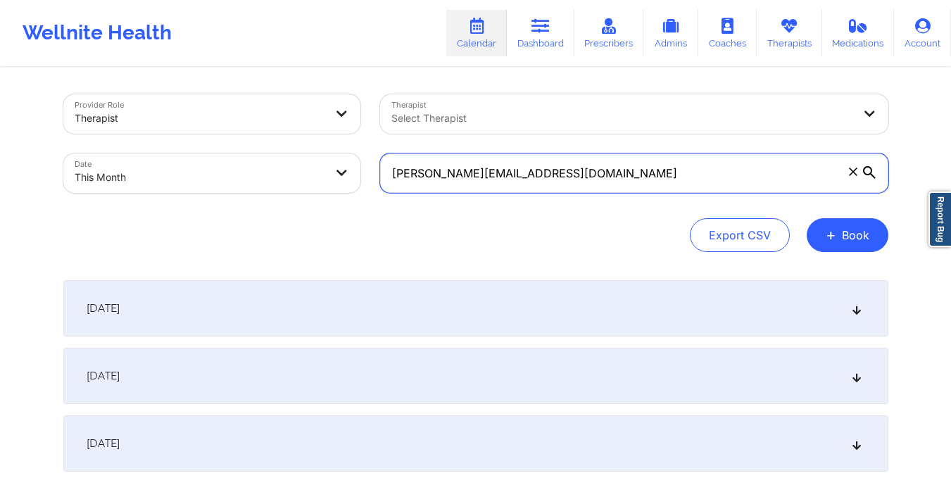
drag, startPoint x: 387, startPoint y: 177, endPoint x: 567, endPoint y: 200, distance: 181.6
click at [567, 200] on div "[PERSON_NAME][EMAIL_ADDRESS][DOMAIN_NAME]" at bounding box center [634, 173] width 528 height 59
paste input "[EMAIL_ADDRESS]"
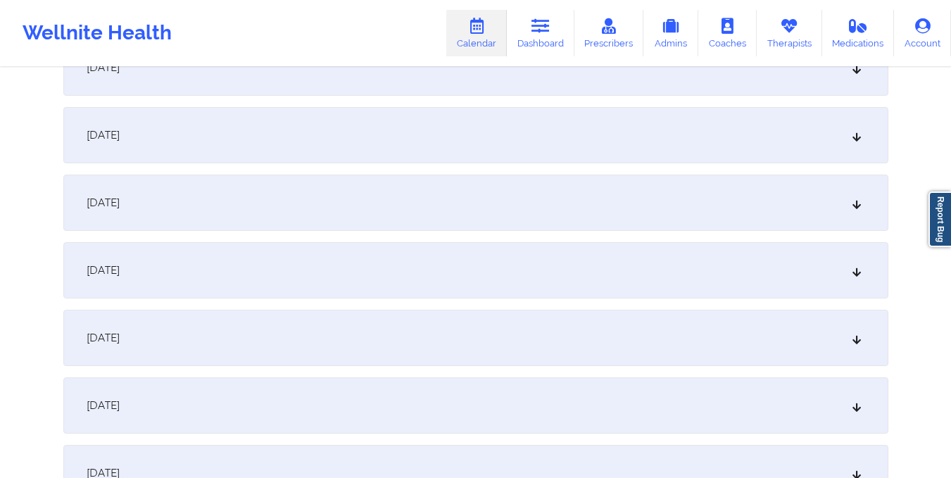
scroll to position [309, 0]
click at [503, 195] on div "[DATE]" at bounding box center [475, 202] width 825 height 56
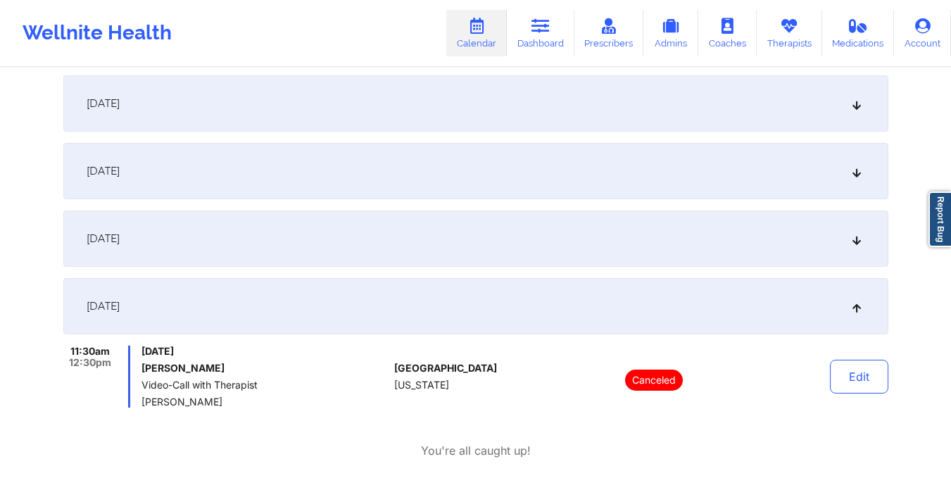
scroll to position [0, 0]
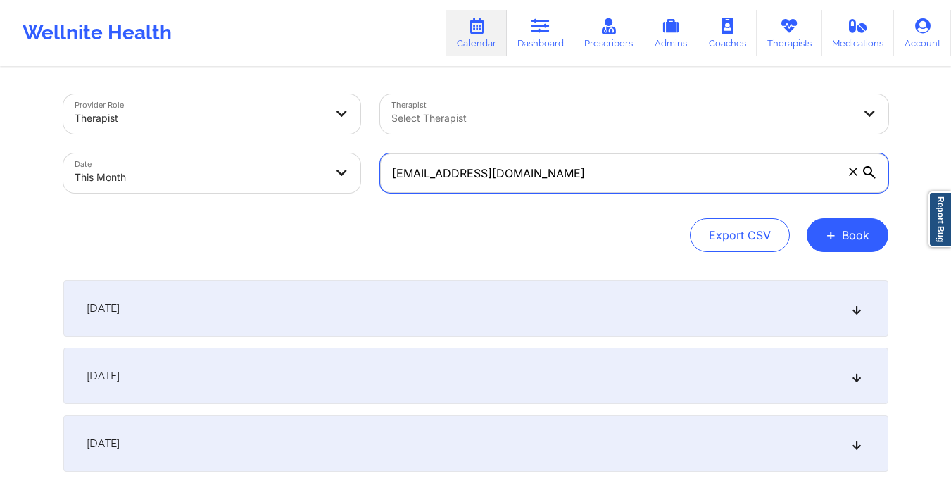
drag, startPoint x: 394, startPoint y: 178, endPoint x: 531, endPoint y: 180, distance: 137.3
click at [531, 180] on input "[EMAIL_ADDRESS][DOMAIN_NAME]" at bounding box center [634, 172] width 508 height 39
paste input "velvethollandbrown"
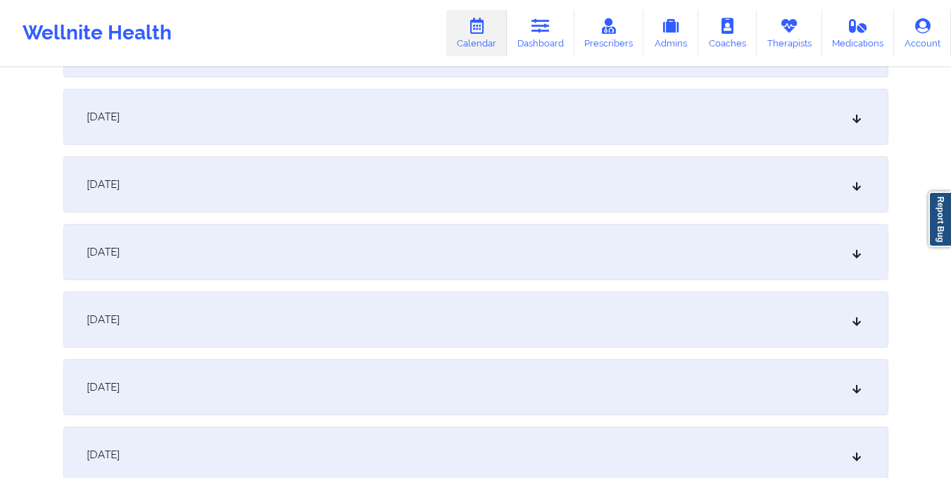
scroll to position [281, 0]
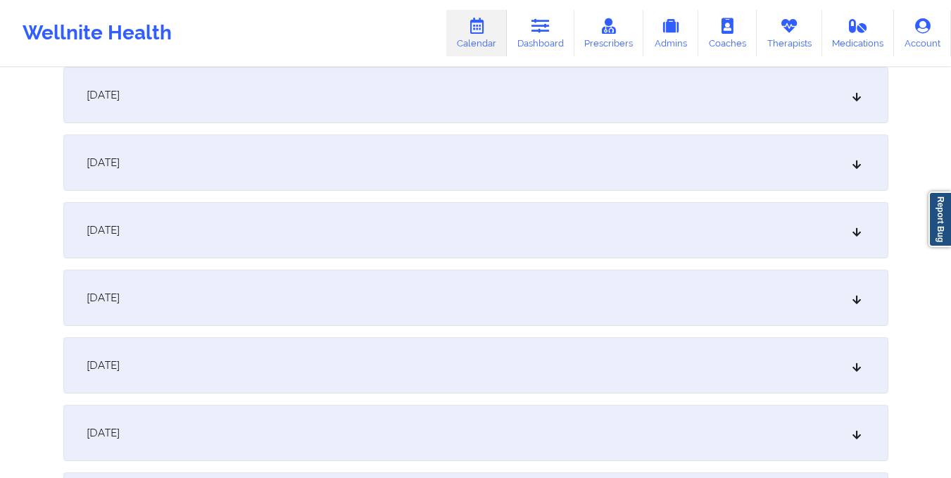
click at [496, 215] on div "[DATE]" at bounding box center [475, 230] width 825 height 56
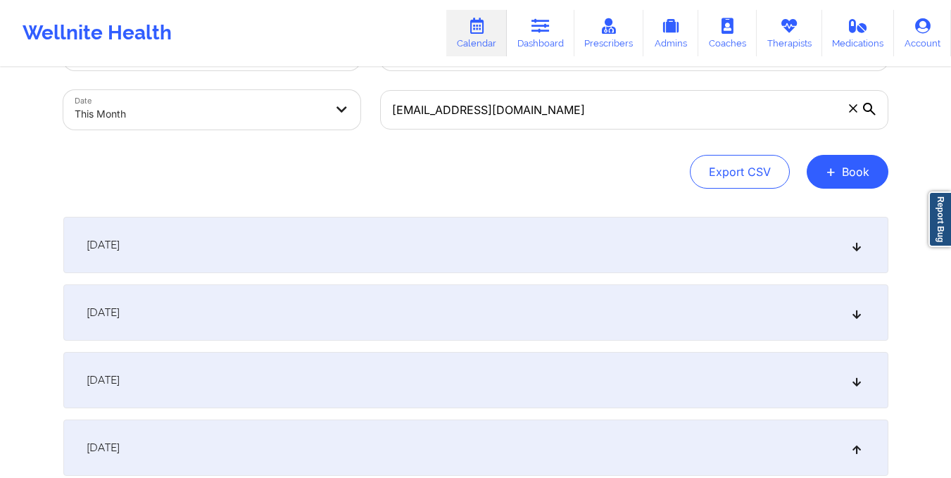
scroll to position [0, 0]
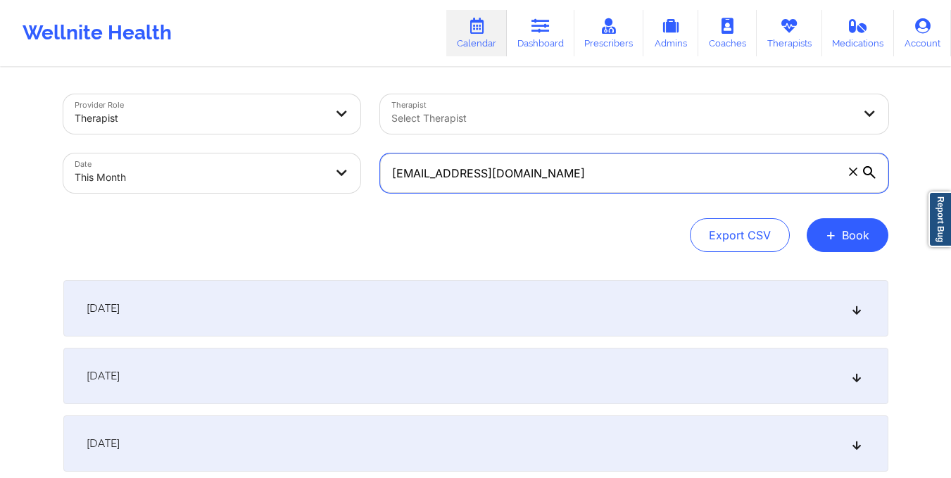
drag, startPoint x: 389, startPoint y: 171, endPoint x: 570, endPoint y: 183, distance: 182.0
click at [570, 183] on input "[EMAIL_ADDRESS][DOMAIN_NAME]" at bounding box center [634, 172] width 508 height 39
paste input "dahrave"
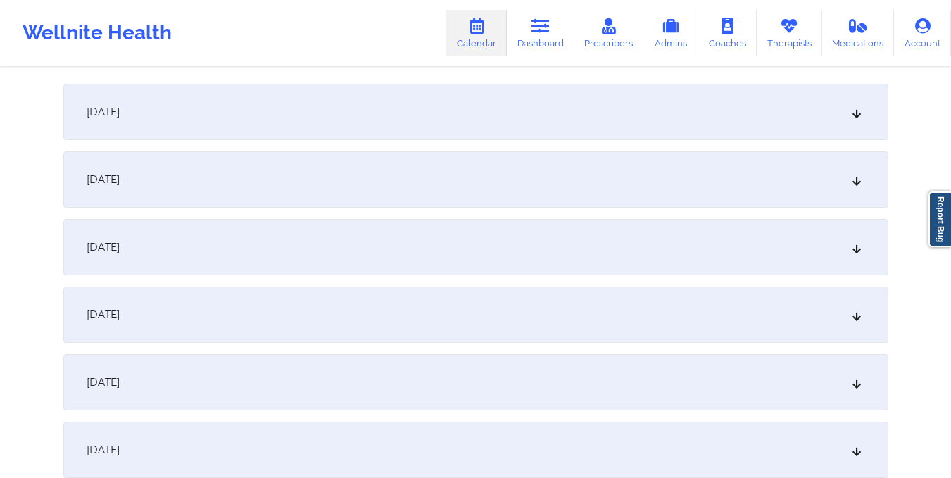
scroll to position [215, 0]
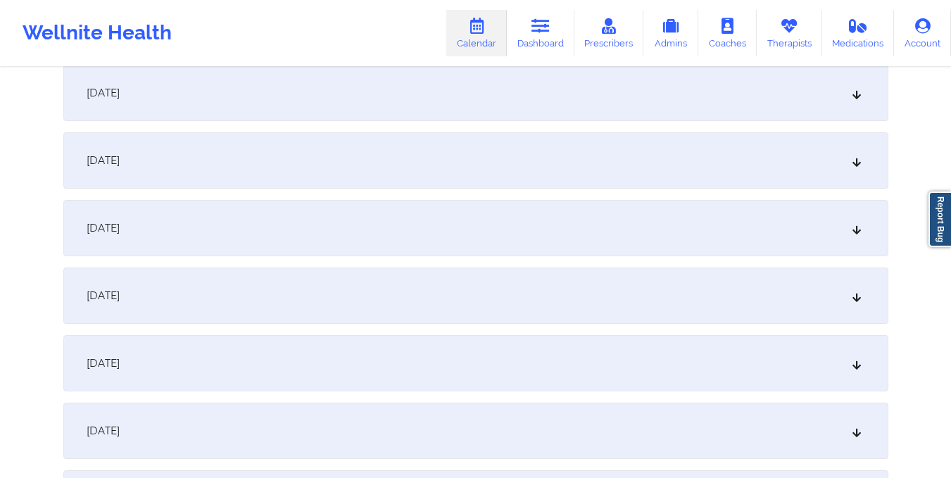
click at [465, 289] on div "[DATE]" at bounding box center [475, 296] width 825 height 56
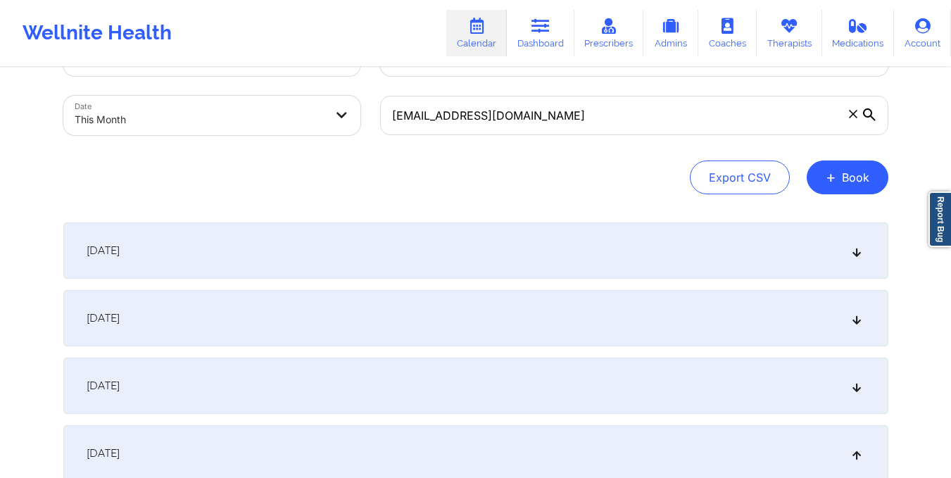
scroll to position [57, 0]
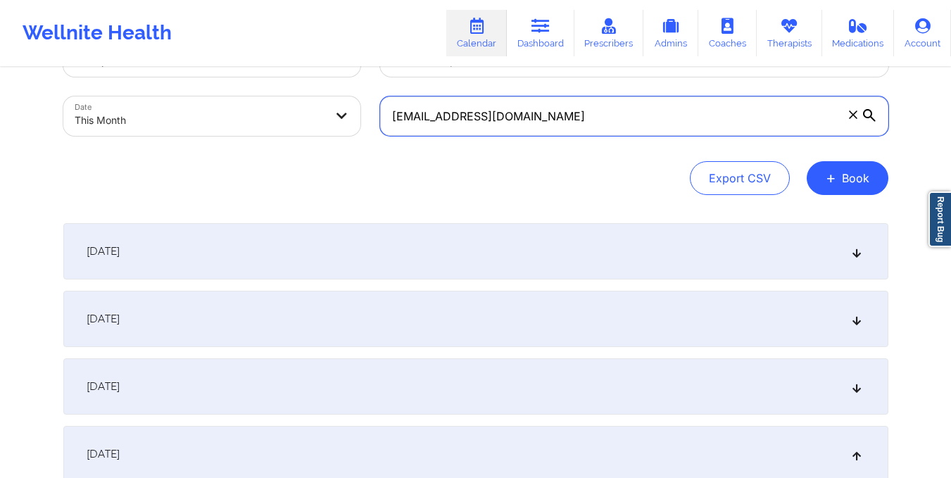
drag, startPoint x: 389, startPoint y: 116, endPoint x: 514, endPoint y: 120, distance: 124.7
click at [514, 120] on input "[EMAIL_ADDRESS][DOMAIN_NAME]" at bounding box center [634, 115] width 508 height 39
paste input "[EMAIL_ADDRESS]"
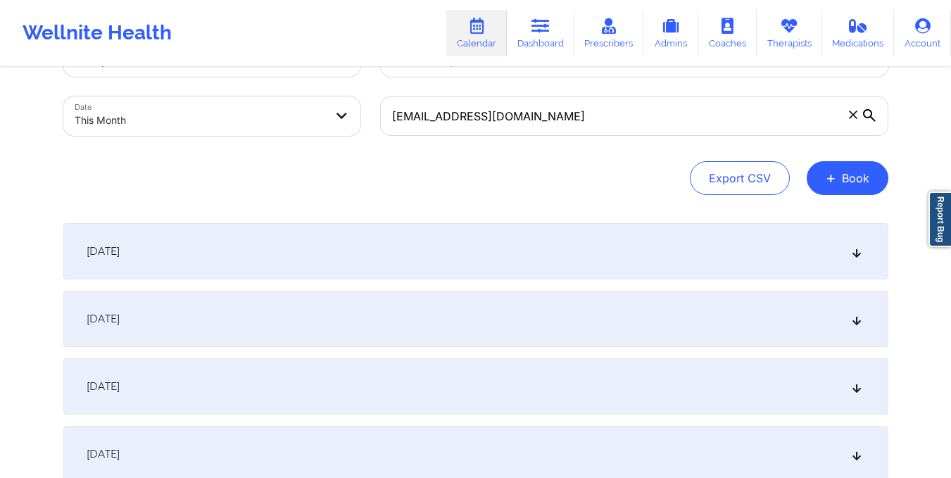
click at [449, 450] on div "[DATE]" at bounding box center [475, 454] width 825 height 56
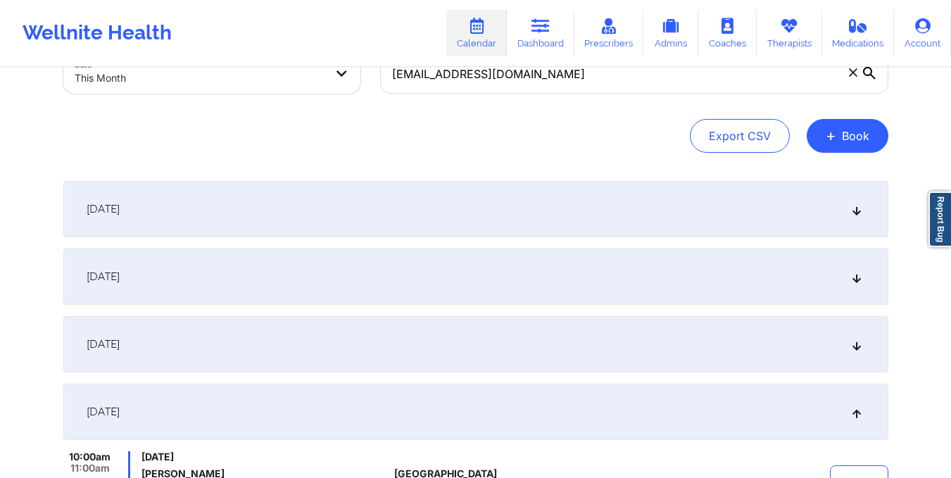
scroll to position [97, 0]
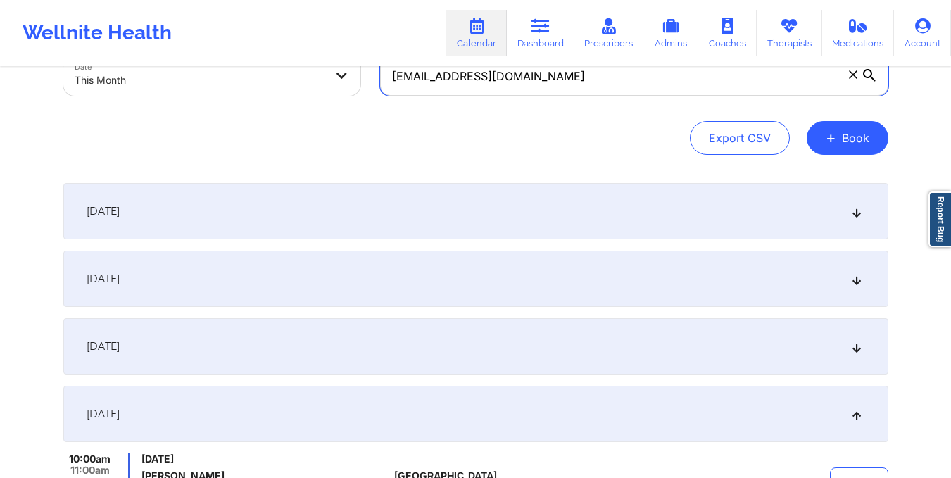
drag, startPoint x: 395, startPoint y: 74, endPoint x: 531, endPoint y: 82, distance: 136.1
click at [531, 82] on input "[EMAIL_ADDRESS][DOMAIN_NAME]" at bounding box center [634, 75] width 508 height 39
paste input "[EMAIL_ADDRESS]"
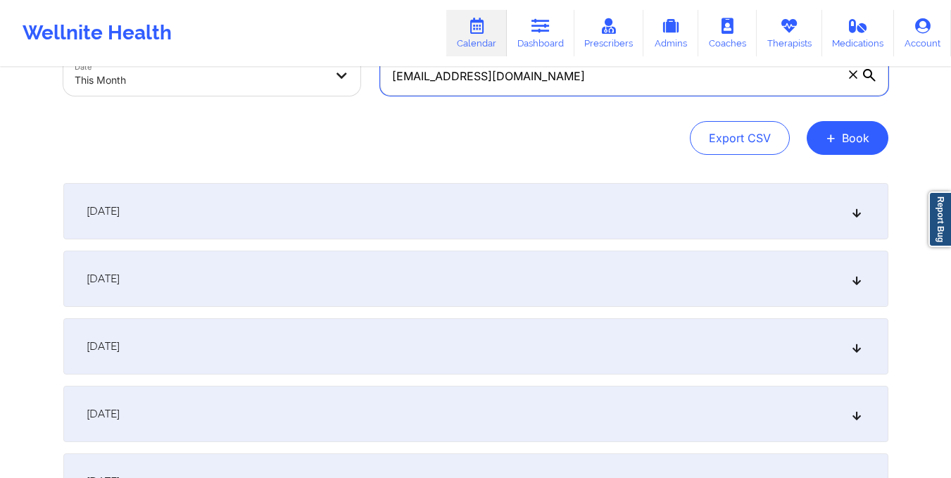
click at [399, 79] on input "[EMAIL_ADDRESS][DOMAIN_NAME]" at bounding box center [634, 75] width 508 height 39
click at [397, 76] on input "[EMAIL_ADDRESS][DOMAIN_NAME]" at bounding box center [634, 75] width 508 height 39
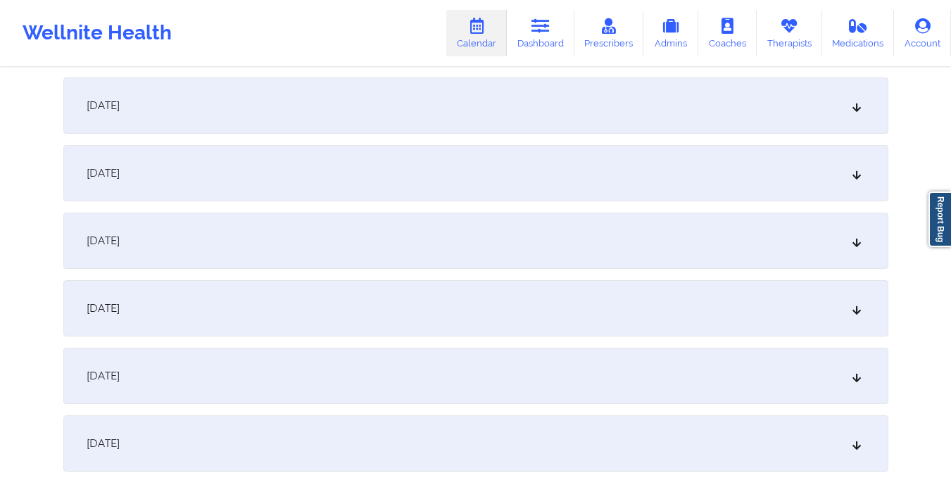
scroll to position [275, 0]
click at [404, 239] on div "[DATE]" at bounding box center [475, 236] width 825 height 56
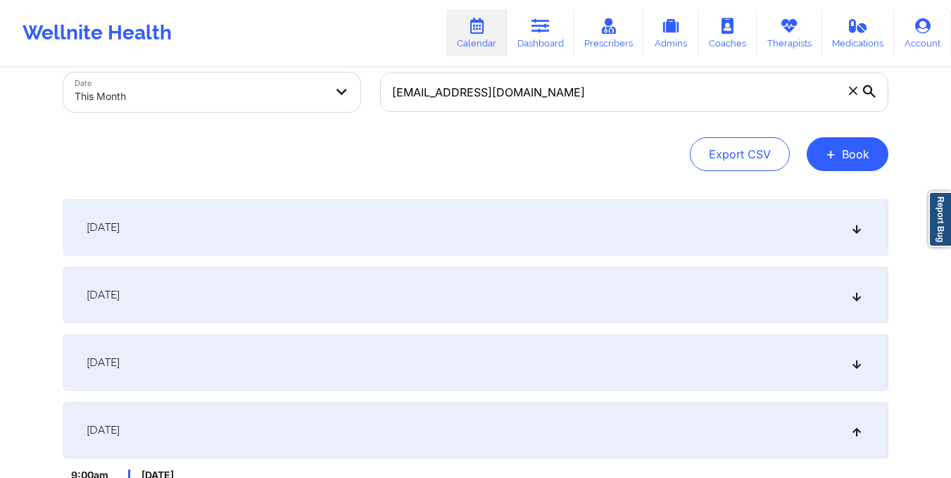
scroll to position [0, 0]
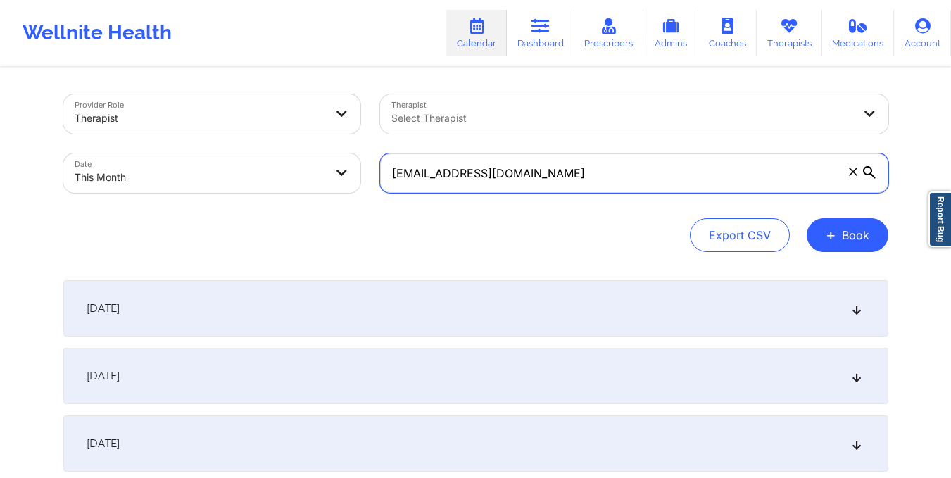
drag, startPoint x: 389, startPoint y: 172, endPoint x: 511, endPoint y: 185, distance: 123.2
click at [511, 185] on input "[EMAIL_ADDRESS][DOMAIN_NAME]" at bounding box center [634, 172] width 508 height 39
paste input "[EMAIL_ADDRESS][DOMAIN_NAME]"
type input "[EMAIL_ADDRESS][DOMAIN_NAME]"
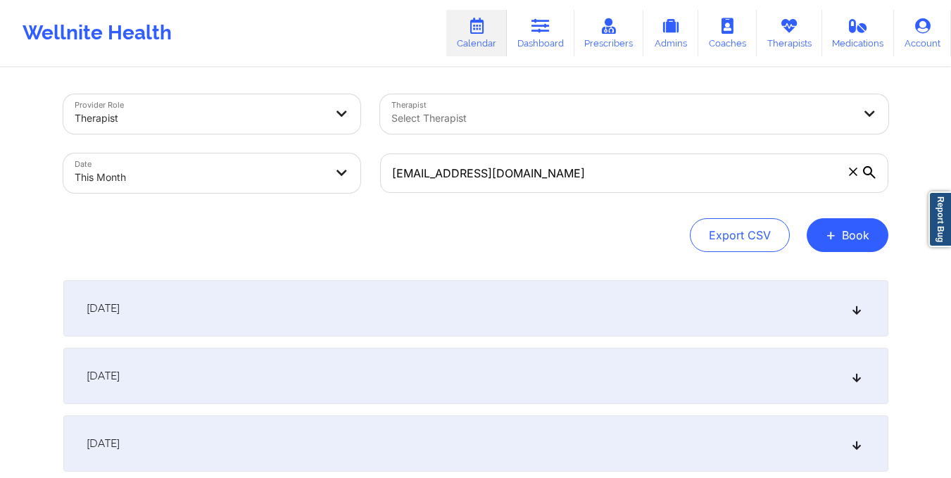
click at [472, 382] on div "[DATE]" at bounding box center [475, 376] width 825 height 56
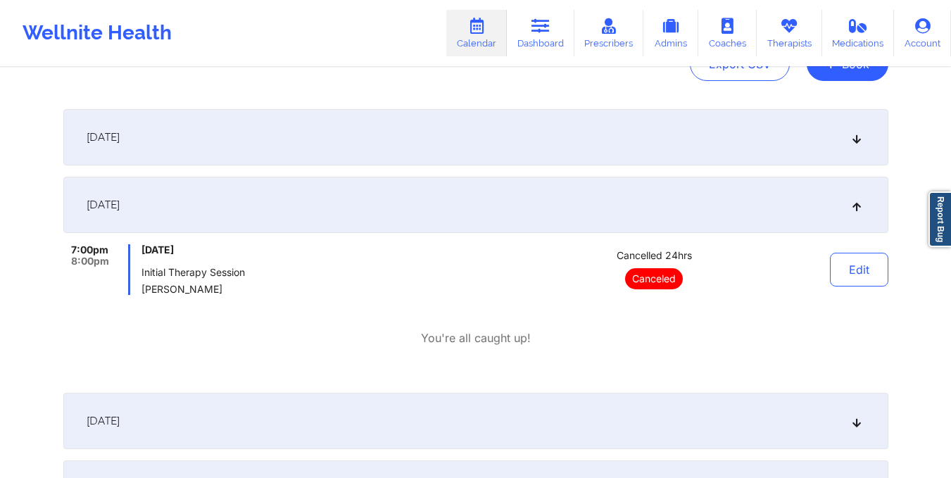
scroll to position [170, 0]
